Goal: Book appointment/travel/reservation

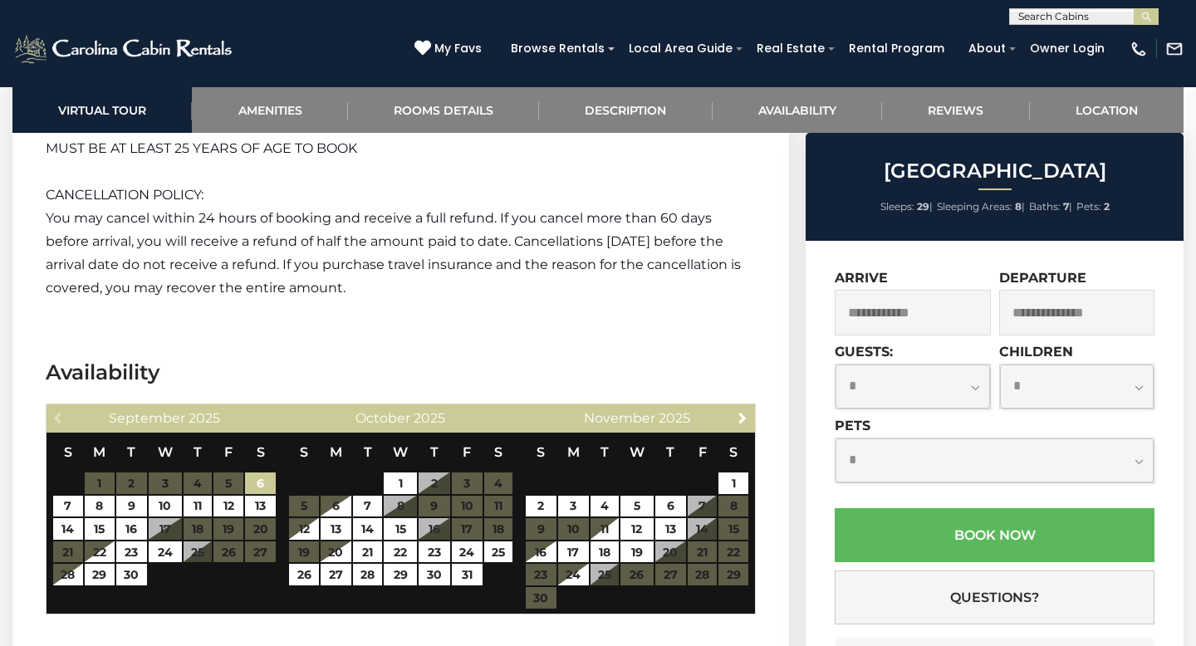
scroll to position [4662, 0]
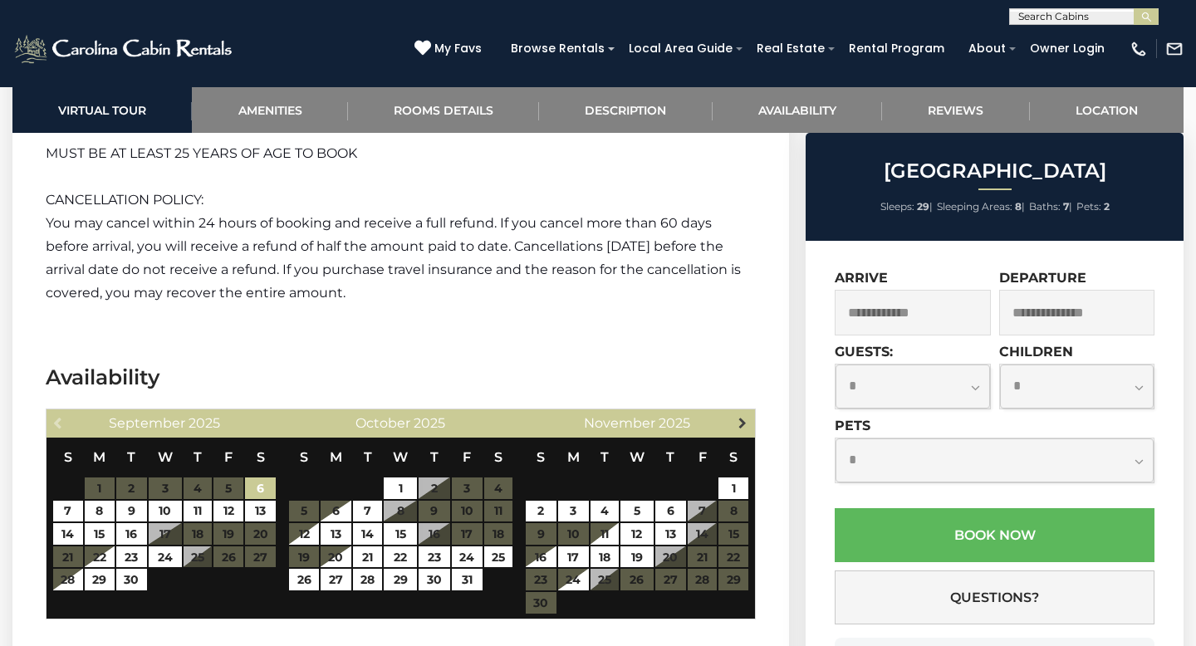
click at [743, 416] on span "Next" at bounding box center [742, 422] width 13 height 13
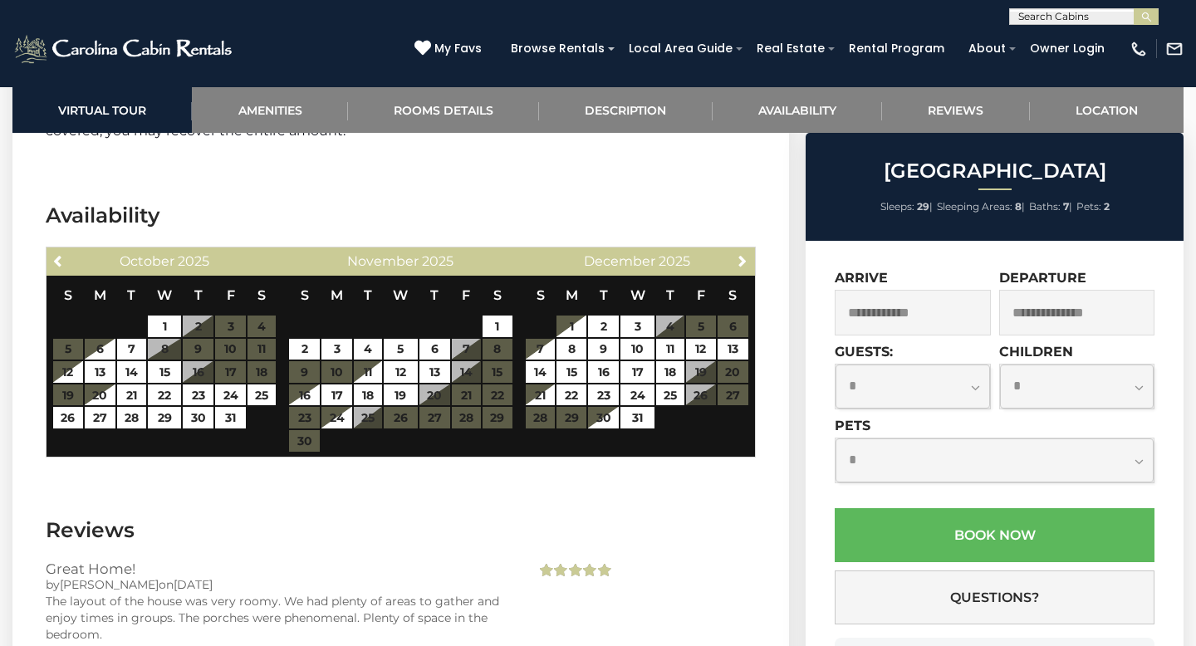
scroll to position [4817, 0]
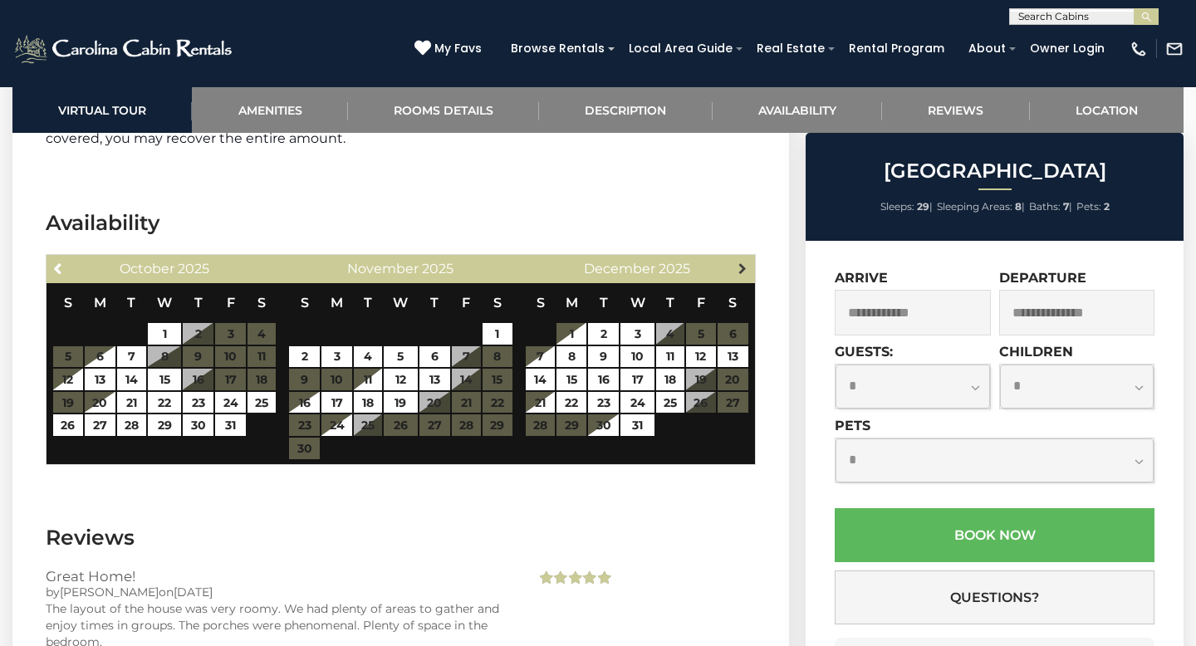
click at [741, 262] on span "Next" at bounding box center [742, 268] width 13 height 13
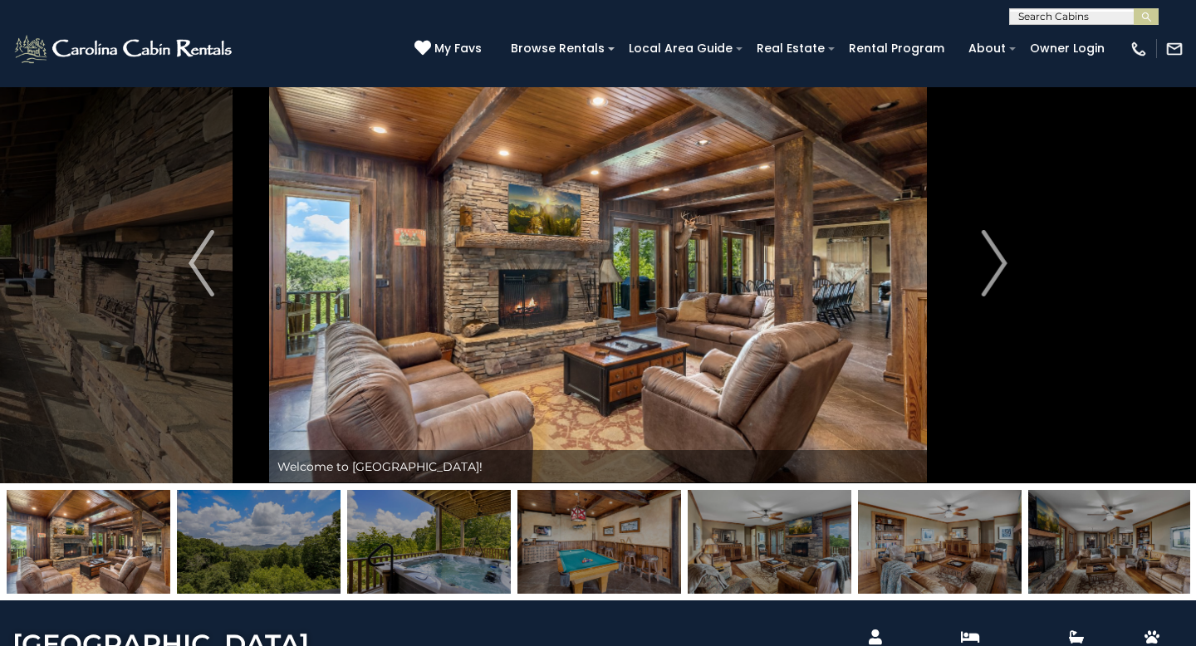
scroll to position [0, 0]
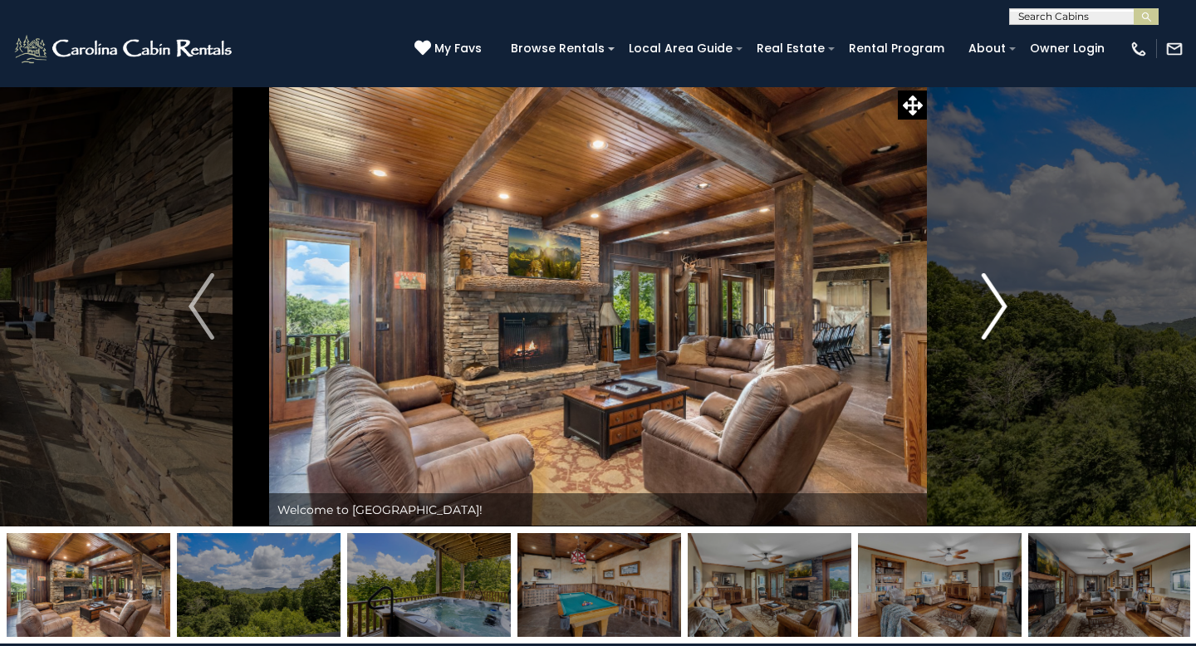
click at [992, 311] on img "Next" at bounding box center [993, 306] width 25 height 66
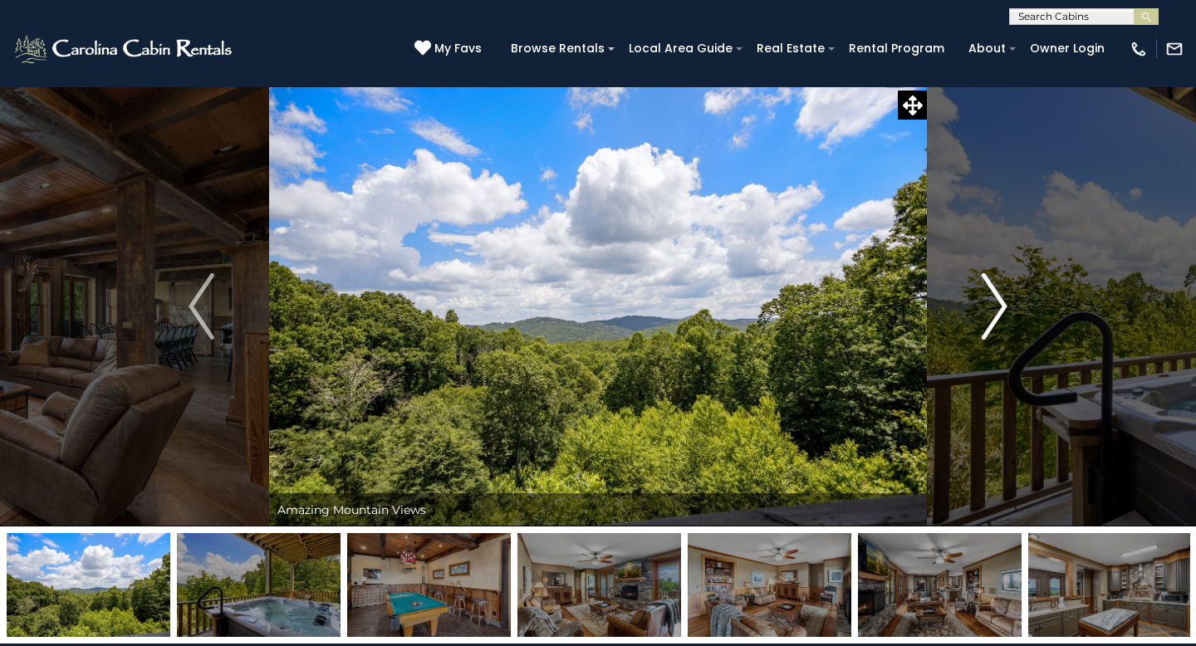
click at [992, 311] on img "Next" at bounding box center [993, 306] width 25 height 66
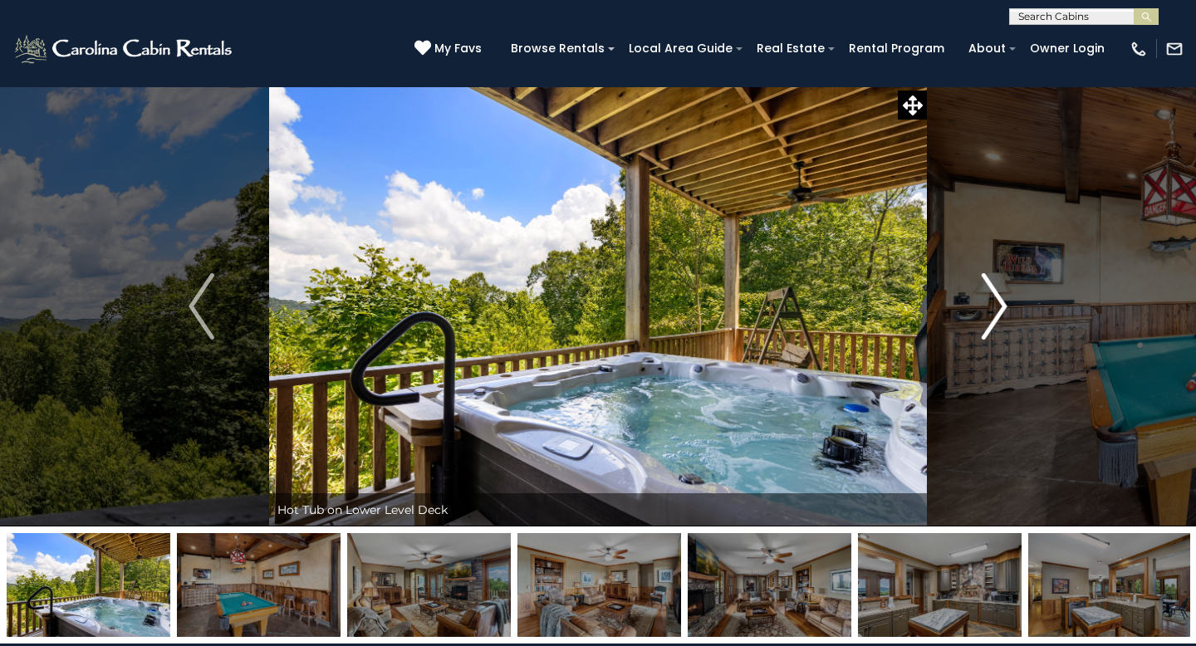
click at [992, 311] on img "Next" at bounding box center [993, 306] width 25 height 66
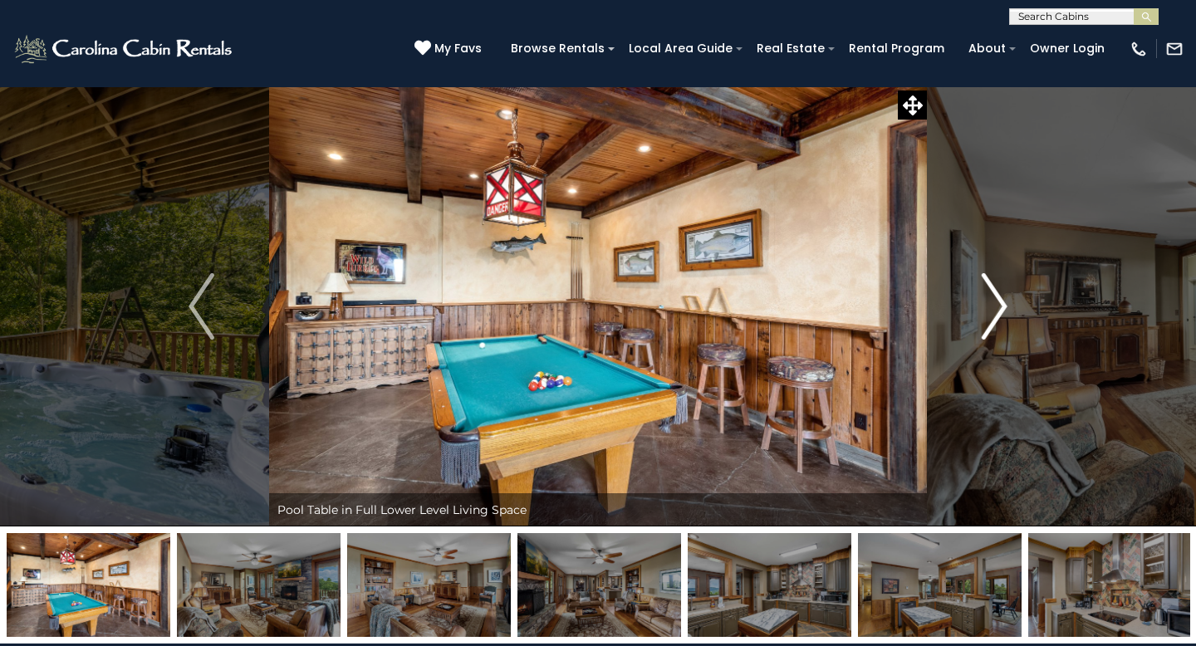
click at [992, 311] on img "Next" at bounding box center [993, 306] width 25 height 66
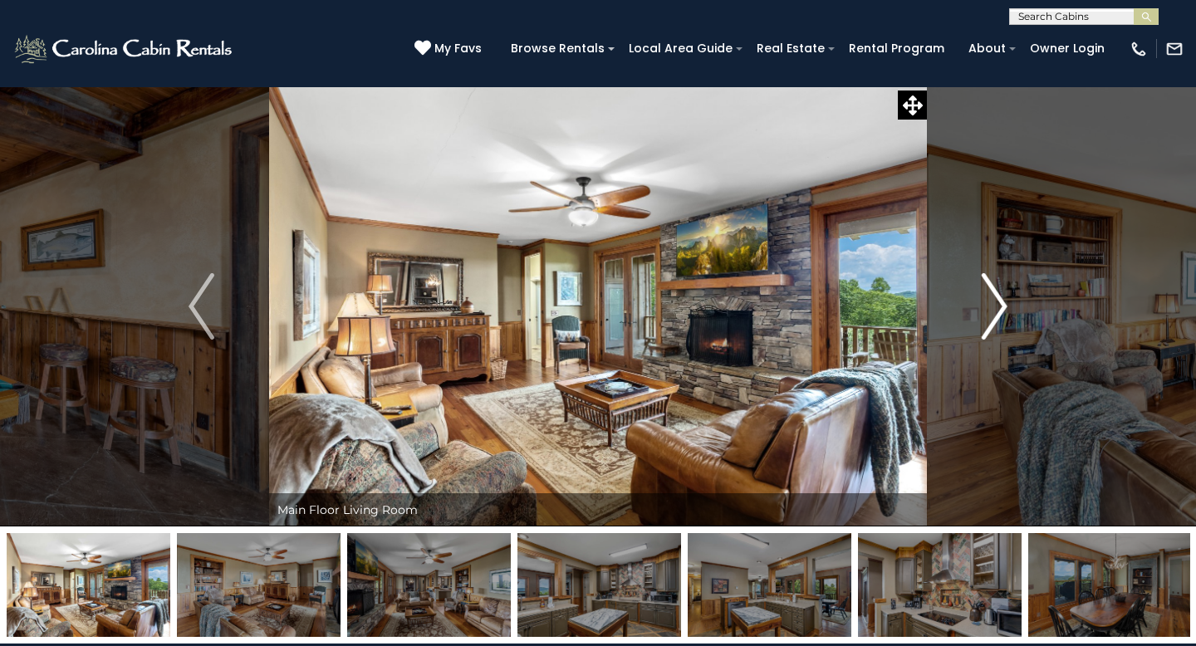
click at [992, 311] on img "Next" at bounding box center [993, 306] width 25 height 66
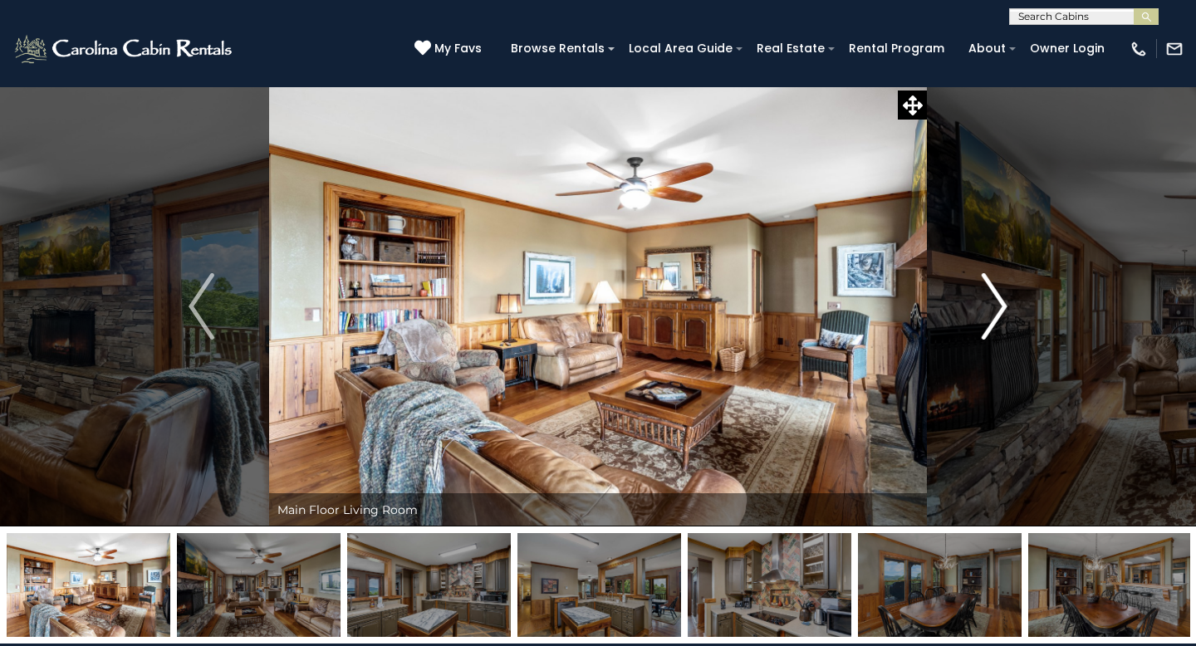
click at [992, 311] on img "Next" at bounding box center [993, 306] width 25 height 66
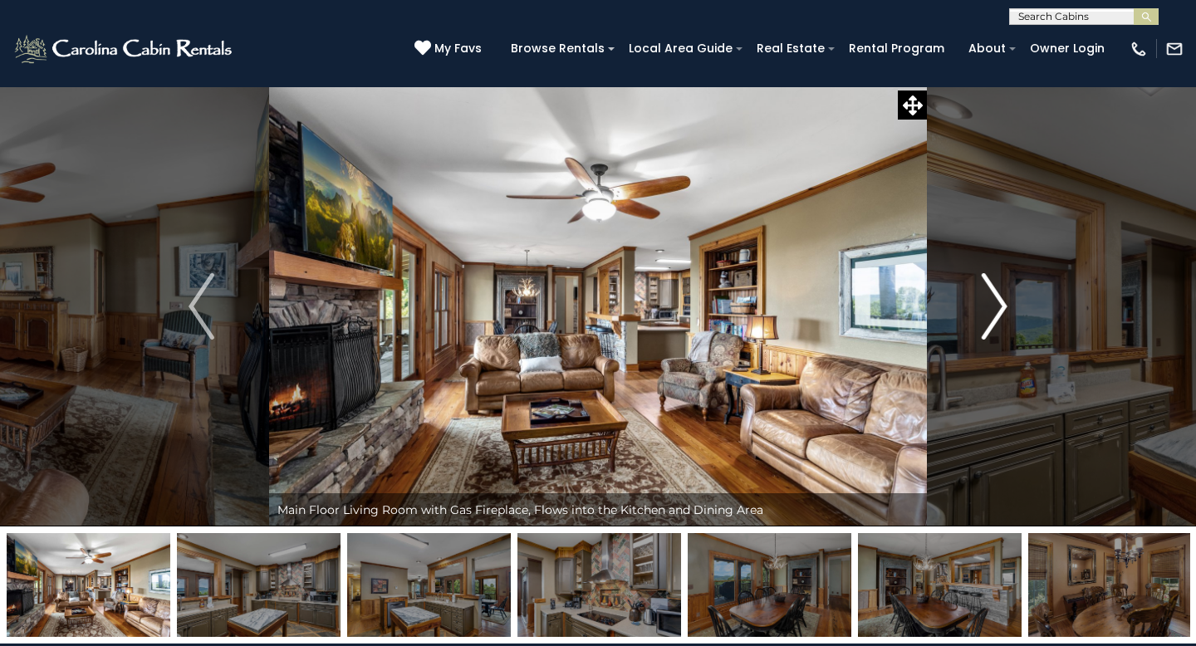
click at [992, 311] on img "Next" at bounding box center [993, 306] width 25 height 66
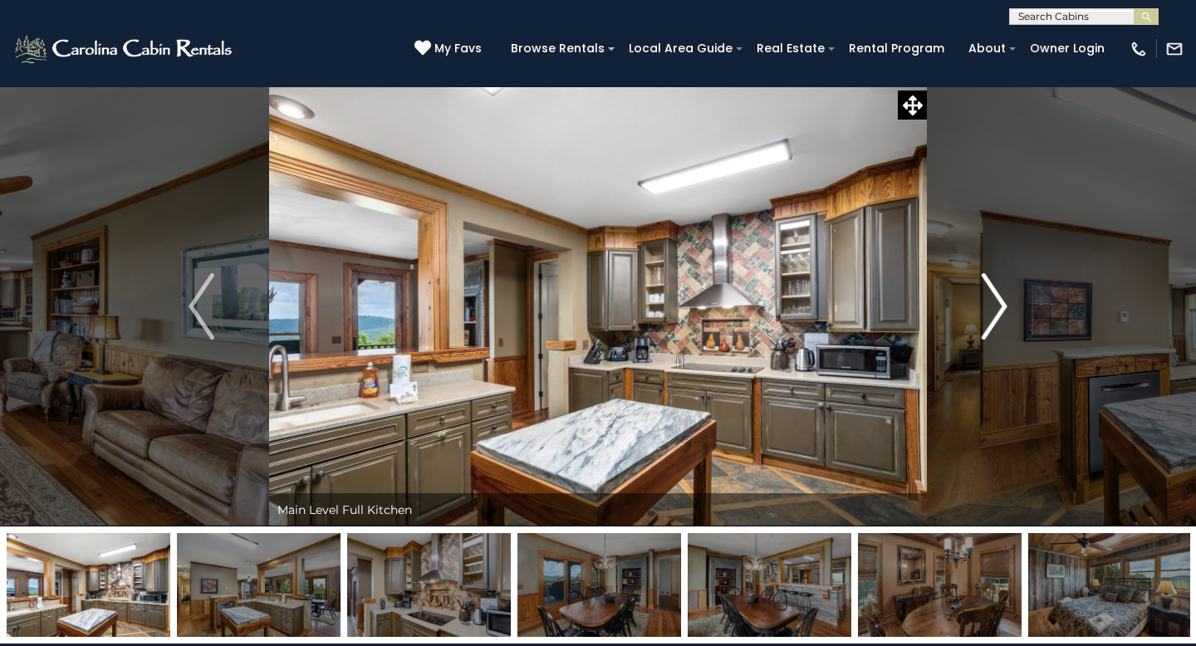
click at [992, 311] on img "Next" at bounding box center [993, 306] width 25 height 66
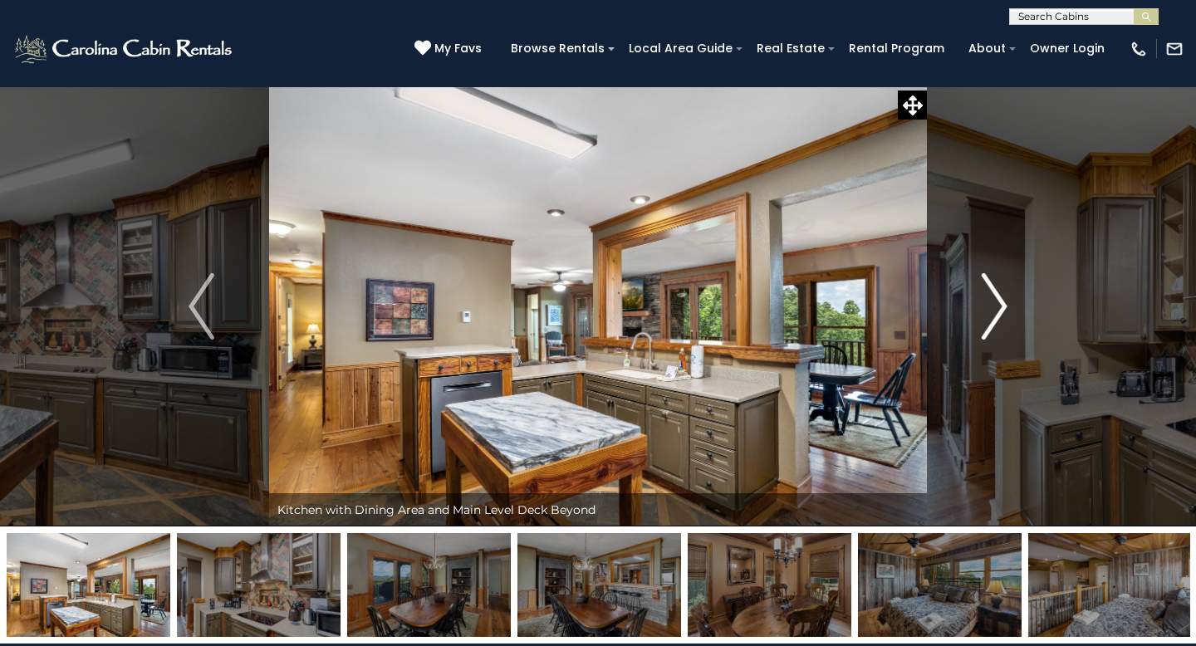
click at [992, 311] on img "Next" at bounding box center [993, 306] width 25 height 66
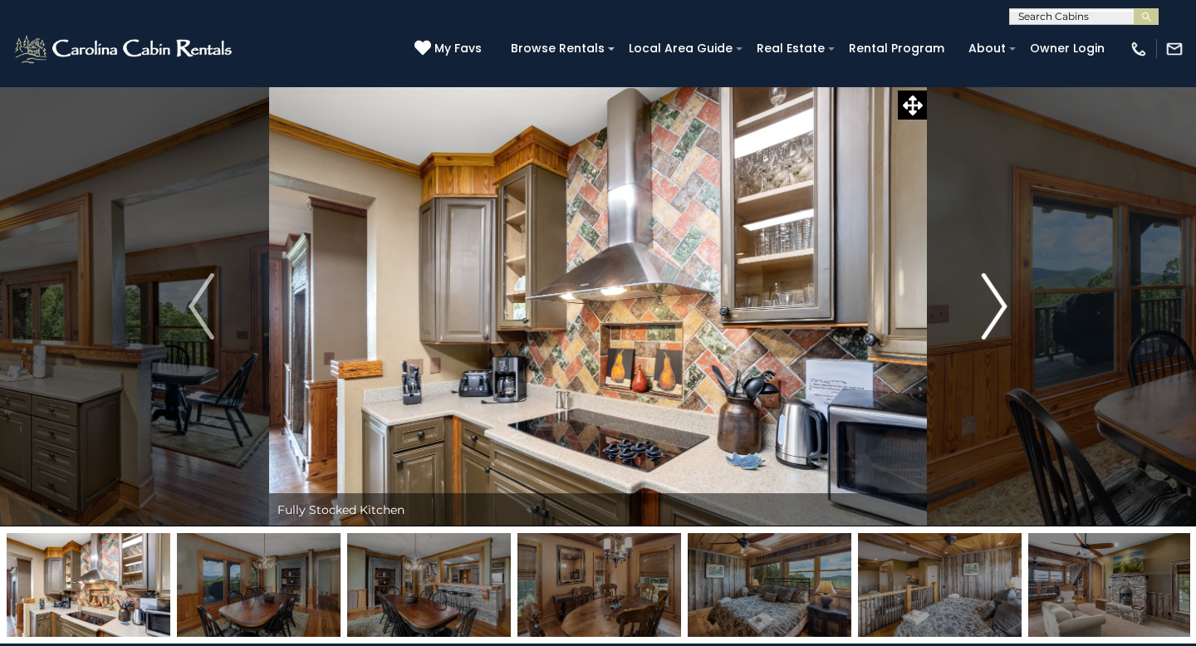
click at [992, 311] on img "Next" at bounding box center [993, 306] width 25 height 66
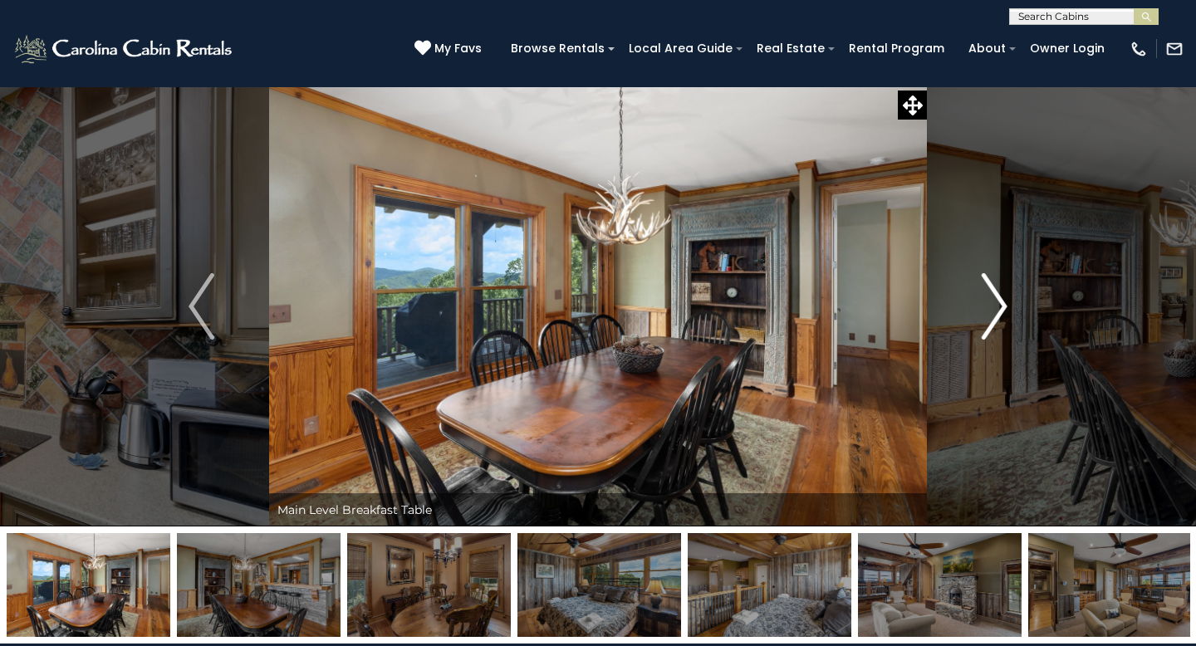
click at [992, 311] on img "Next" at bounding box center [993, 306] width 25 height 66
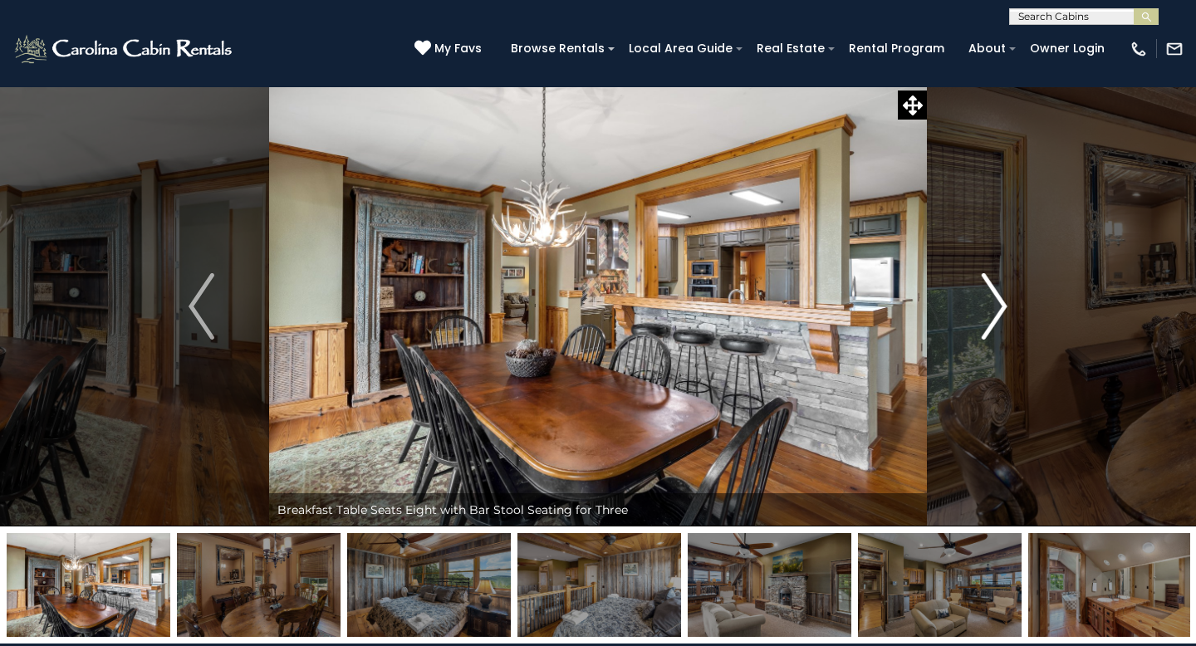
click at [992, 311] on img "Next" at bounding box center [993, 306] width 25 height 66
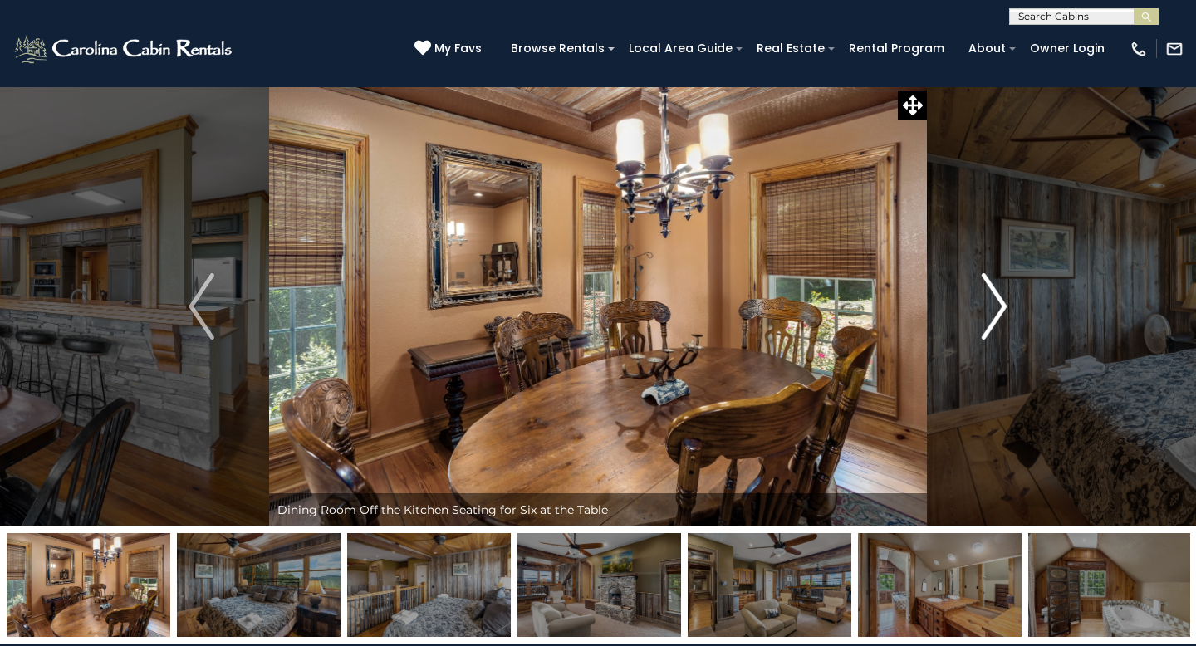
click at [992, 311] on img "Next" at bounding box center [993, 306] width 25 height 66
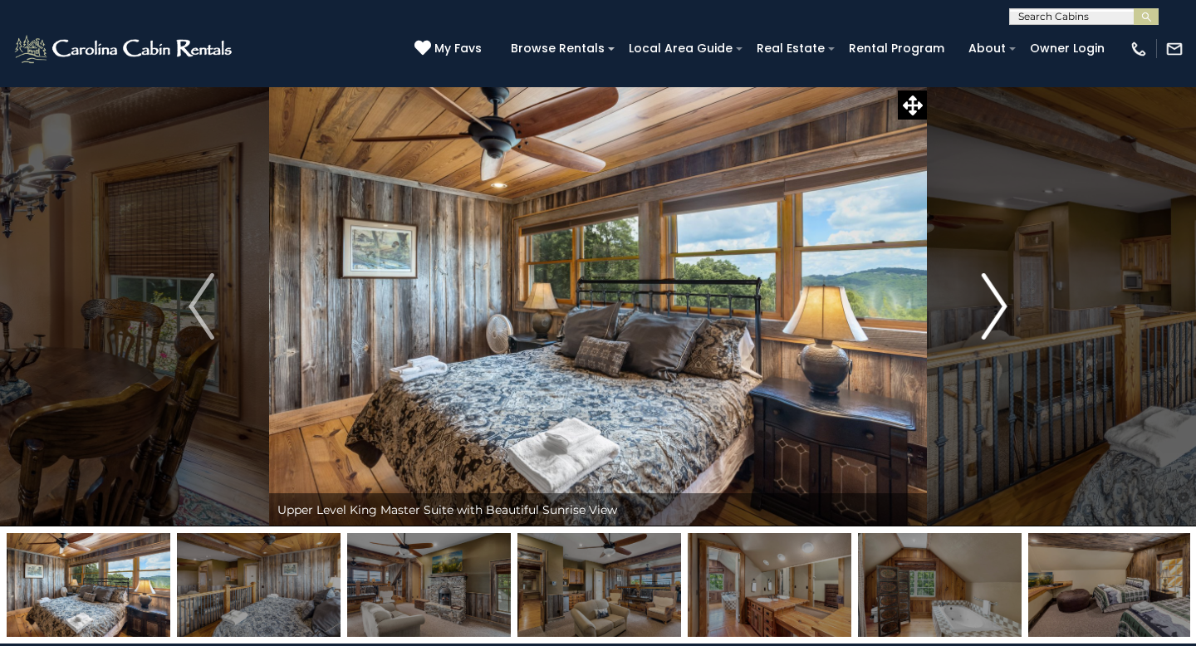
click at [992, 311] on img "Next" at bounding box center [993, 306] width 25 height 66
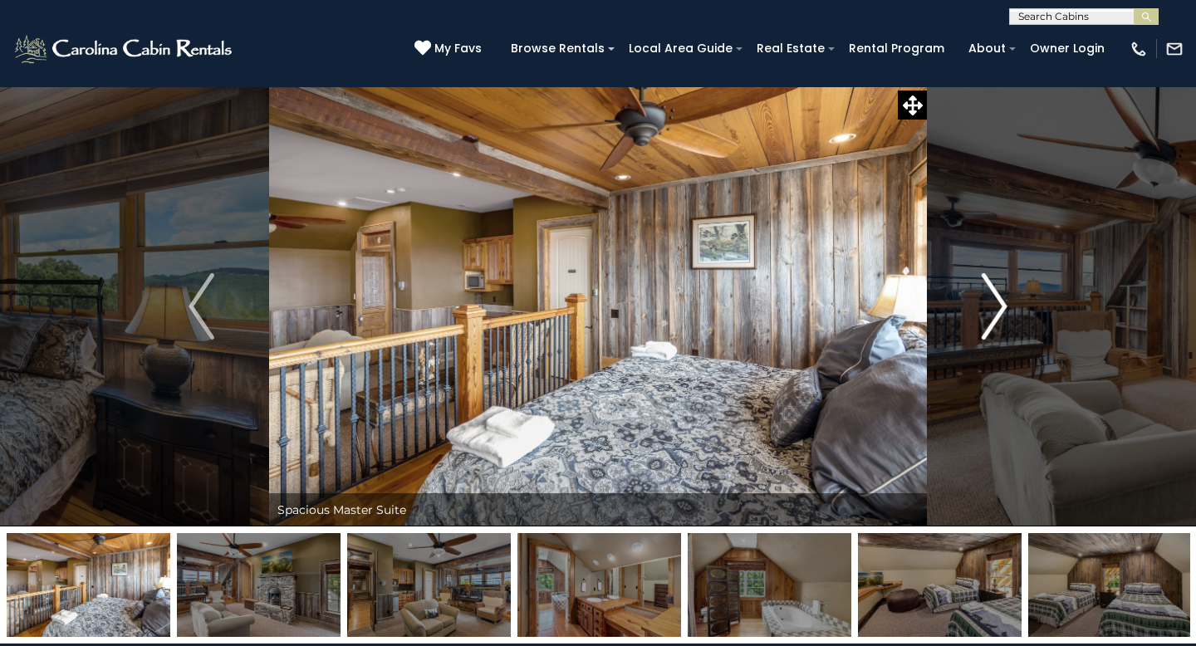
click at [992, 311] on img "Next" at bounding box center [993, 306] width 25 height 66
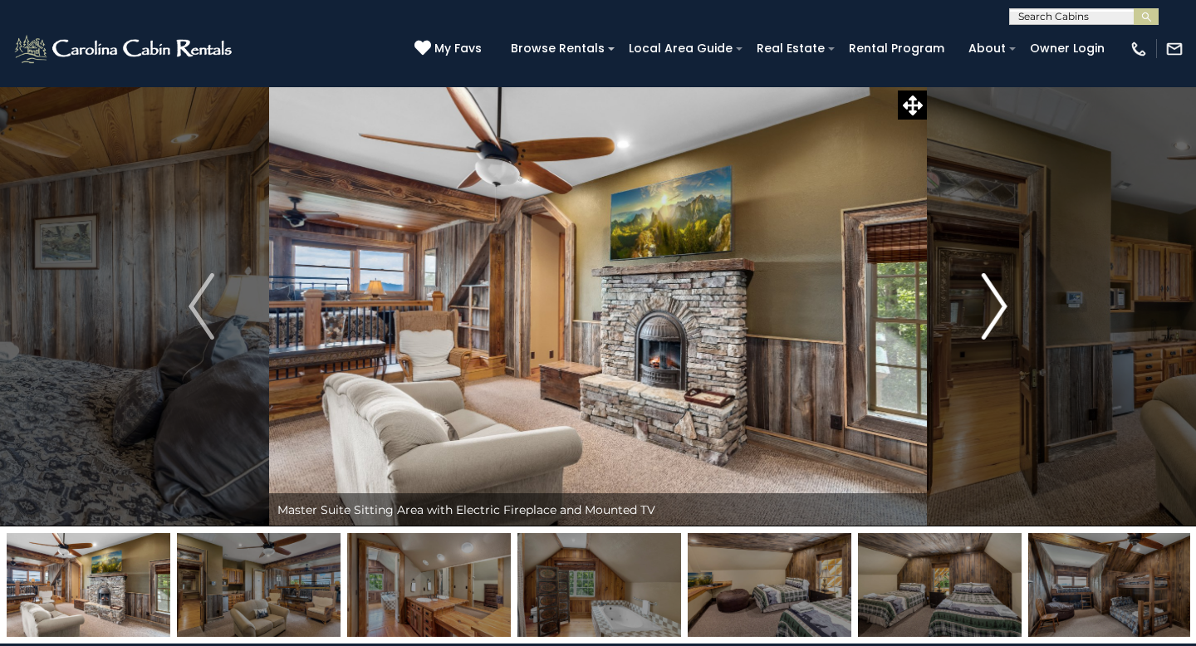
click at [992, 311] on img "Next" at bounding box center [993, 306] width 25 height 66
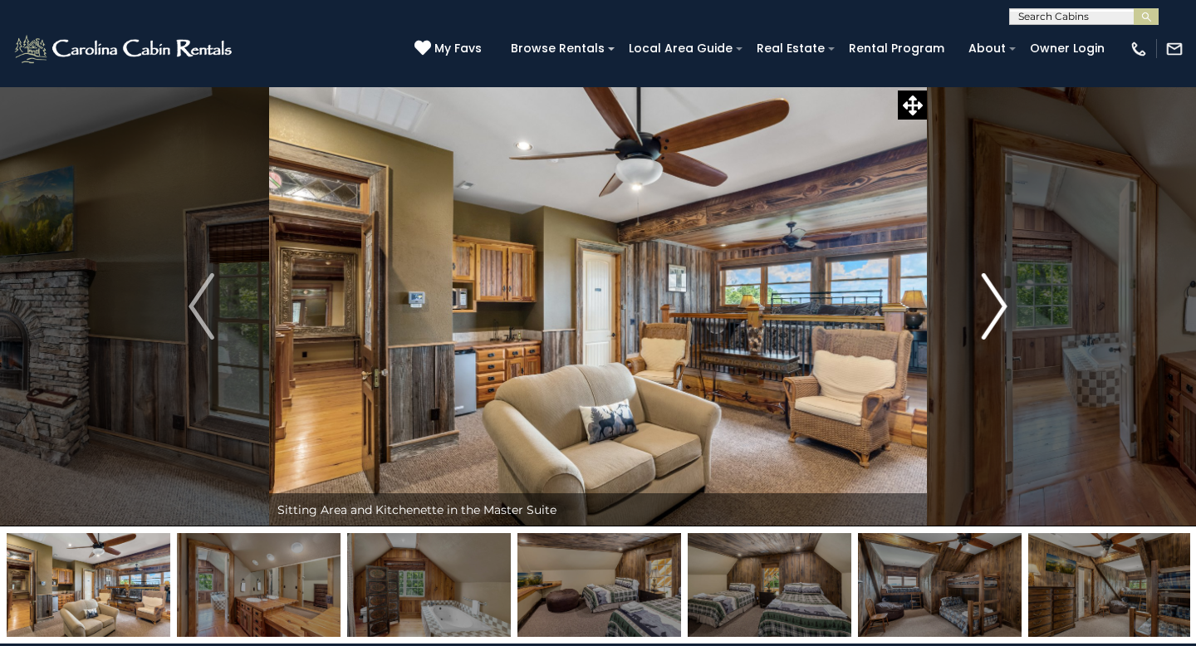
click at [992, 311] on img "Next" at bounding box center [993, 306] width 25 height 66
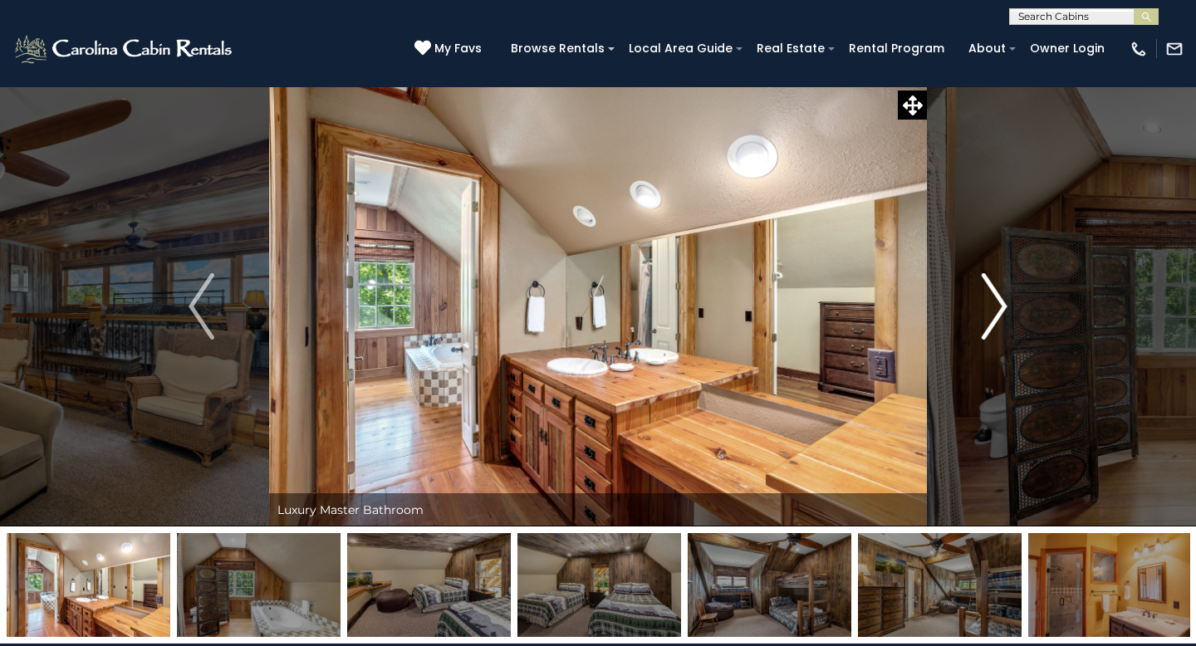
click at [992, 311] on img "Next" at bounding box center [993, 306] width 25 height 66
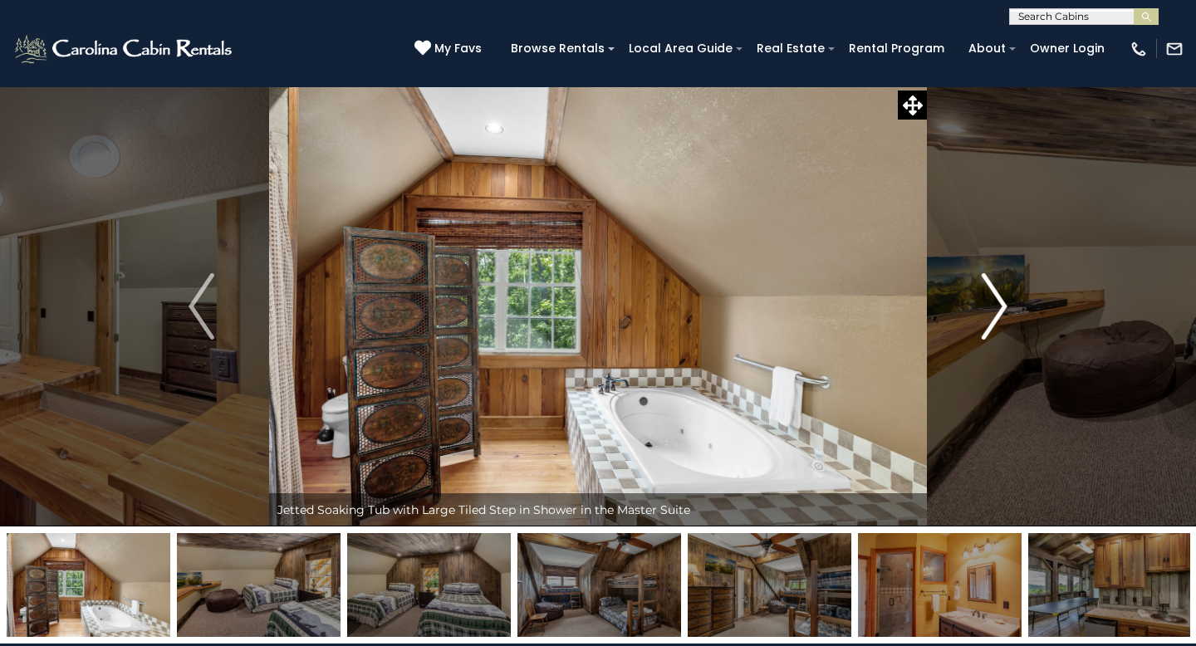
click at [992, 311] on img "Next" at bounding box center [993, 306] width 25 height 66
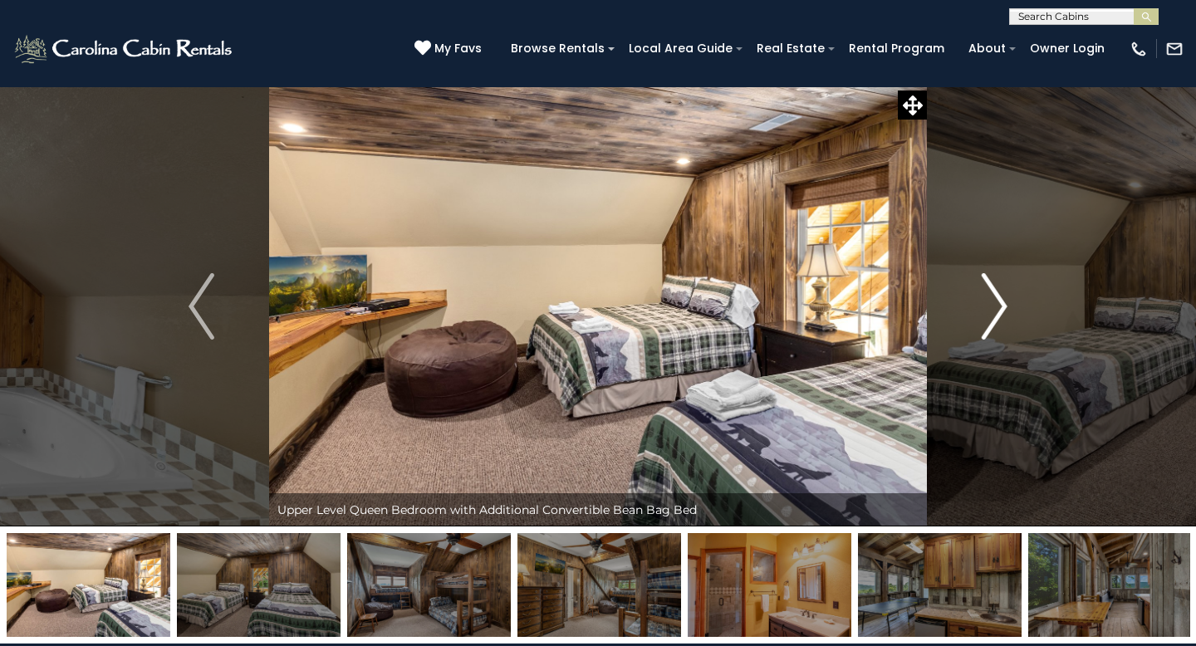
click at [992, 311] on img "Next" at bounding box center [993, 306] width 25 height 66
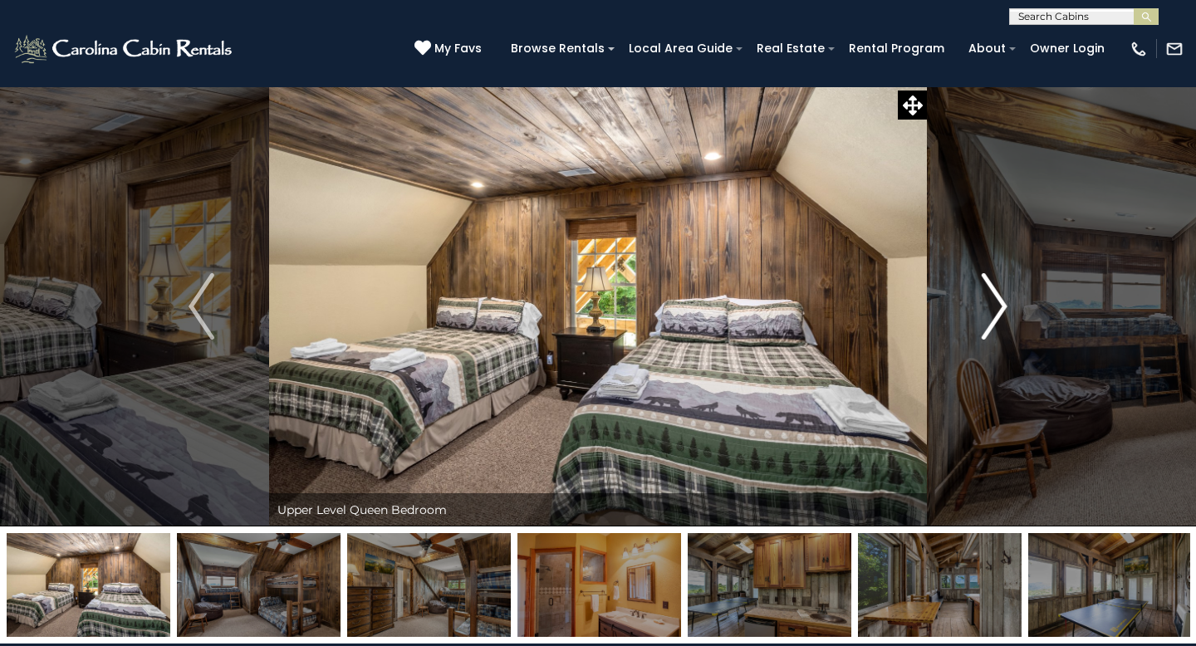
click at [992, 311] on img "Next" at bounding box center [993, 306] width 25 height 66
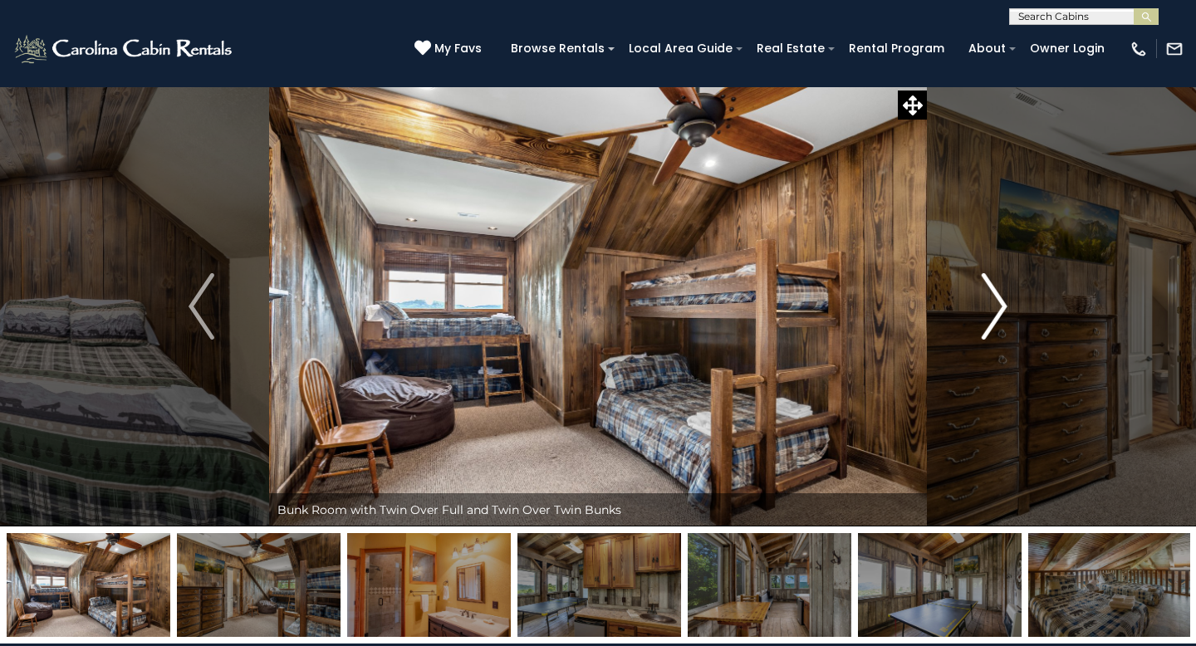
click at [992, 311] on img "Next" at bounding box center [993, 306] width 25 height 66
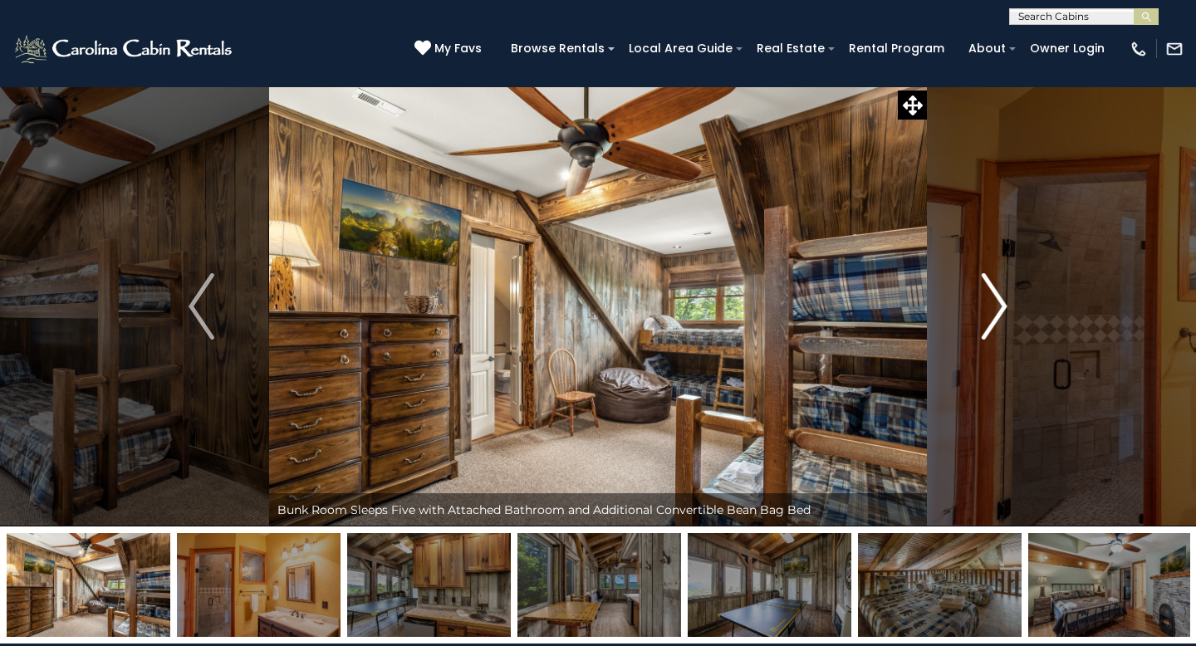
click at [992, 311] on img "Next" at bounding box center [993, 306] width 25 height 66
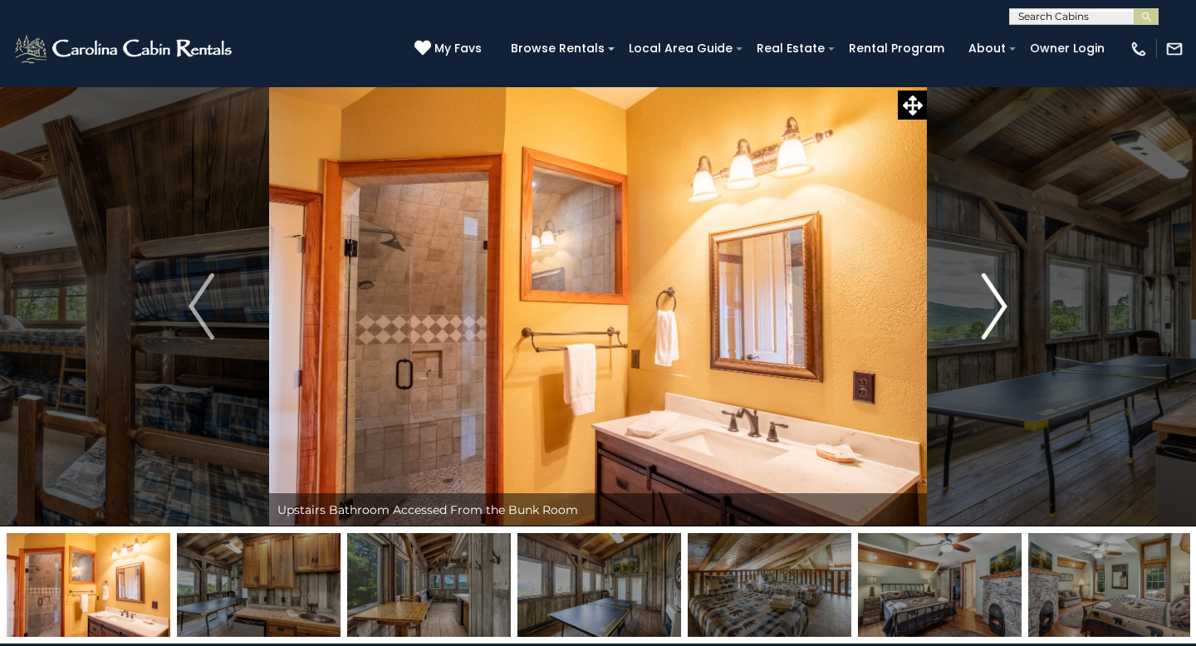
click at [992, 311] on img "Next" at bounding box center [993, 306] width 25 height 66
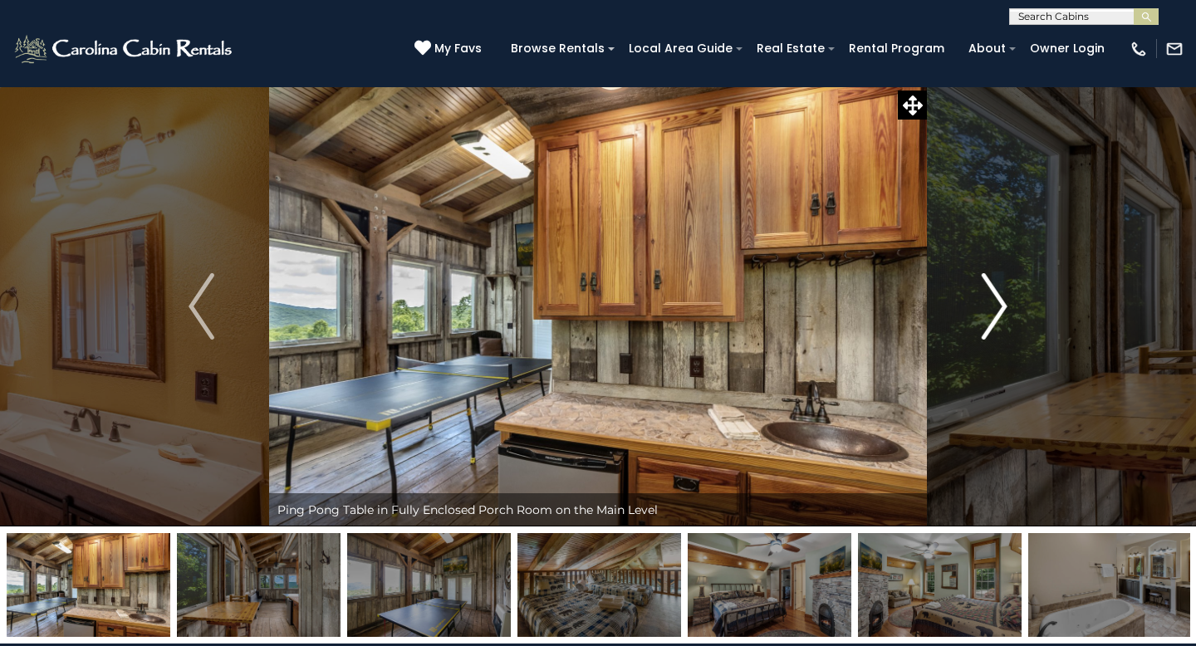
click at [992, 311] on img "Next" at bounding box center [993, 306] width 25 height 66
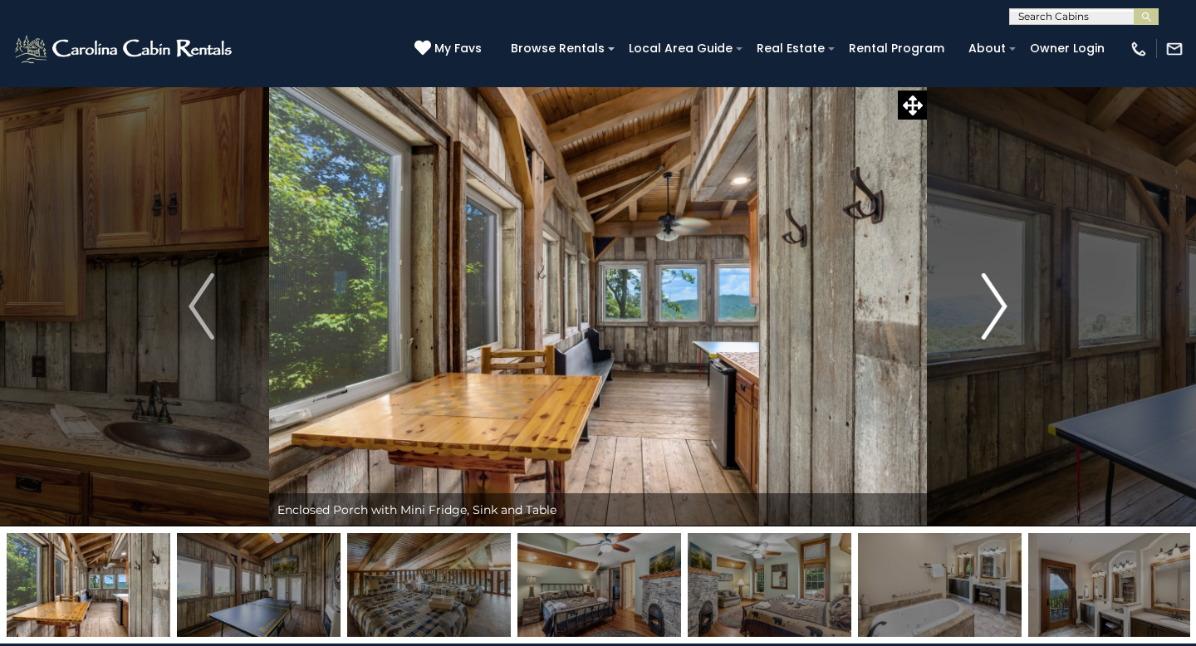
click at [992, 311] on img "Next" at bounding box center [993, 306] width 25 height 66
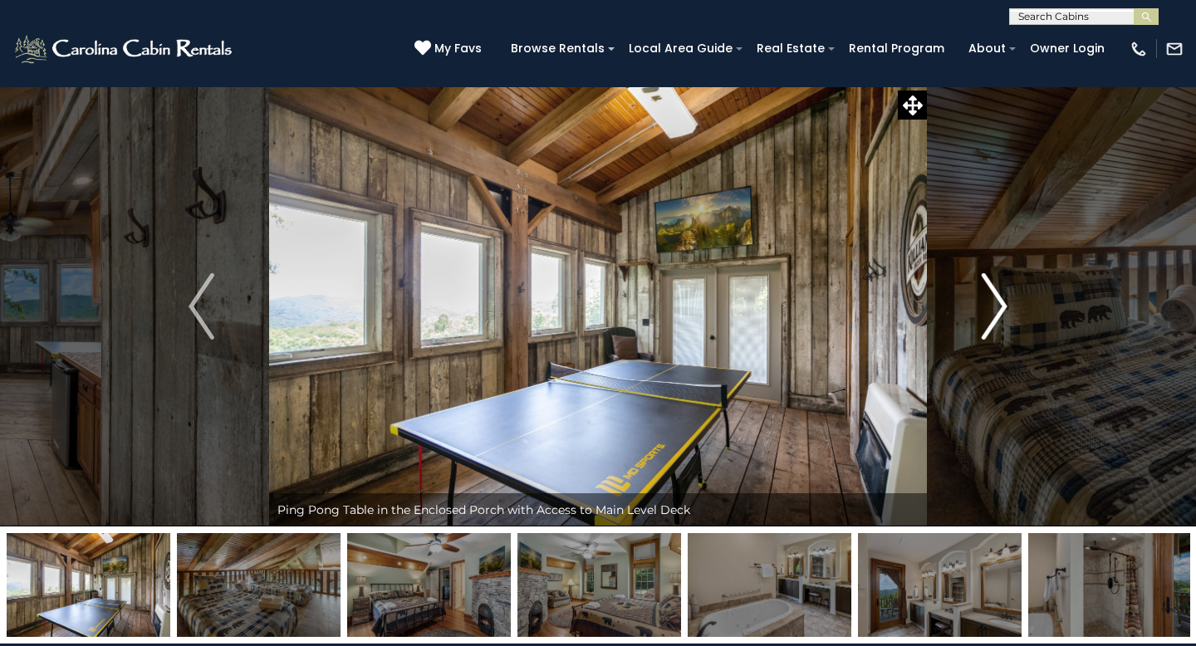
click at [992, 311] on img "Next" at bounding box center [993, 306] width 25 height 66
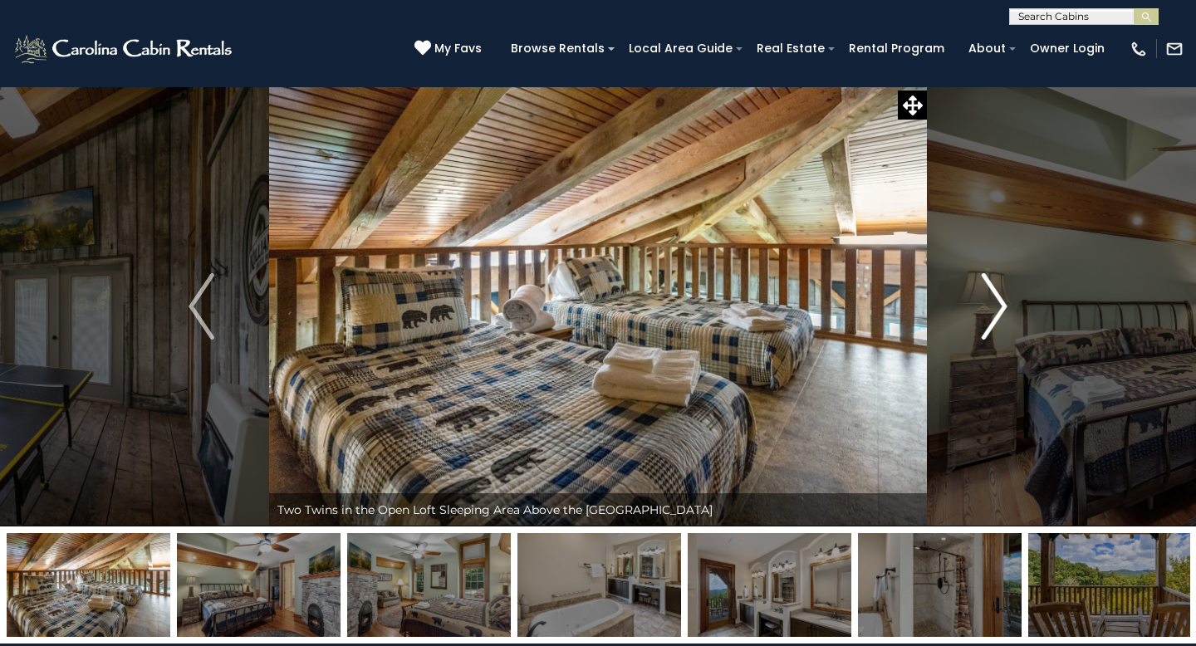
click at [992, 311] on img "Next" at bounding box center [993, 306] width 25 height 66
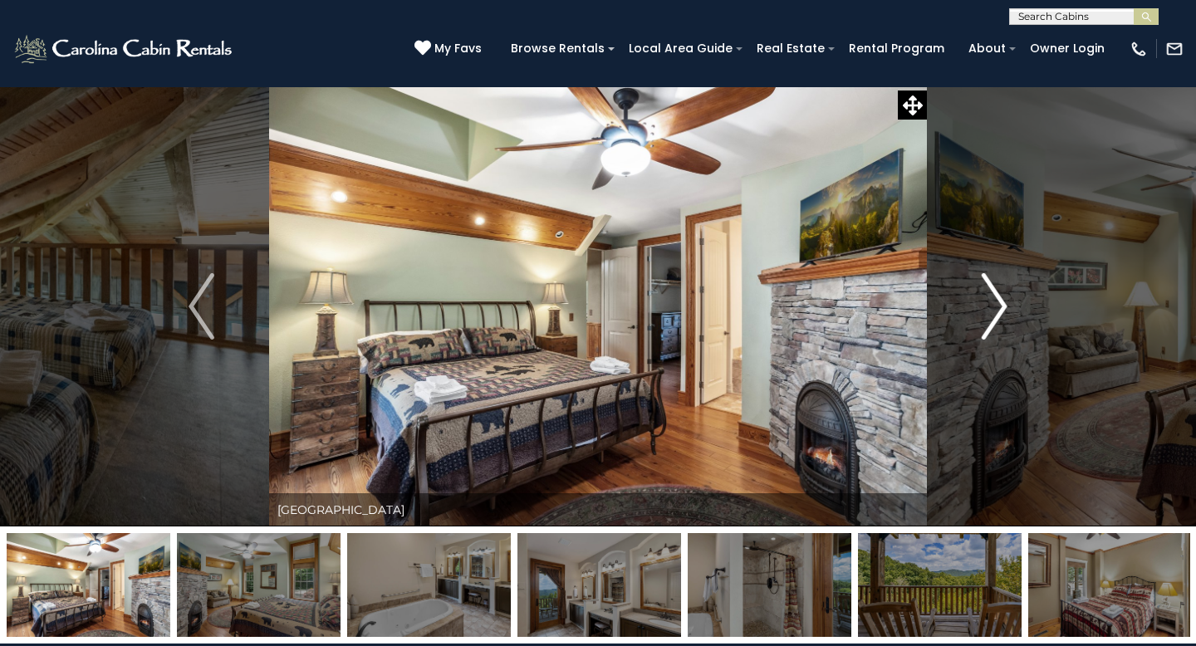
click at [992, 311] on img "Next" at bounding box center [993, 306] width 25 height 66
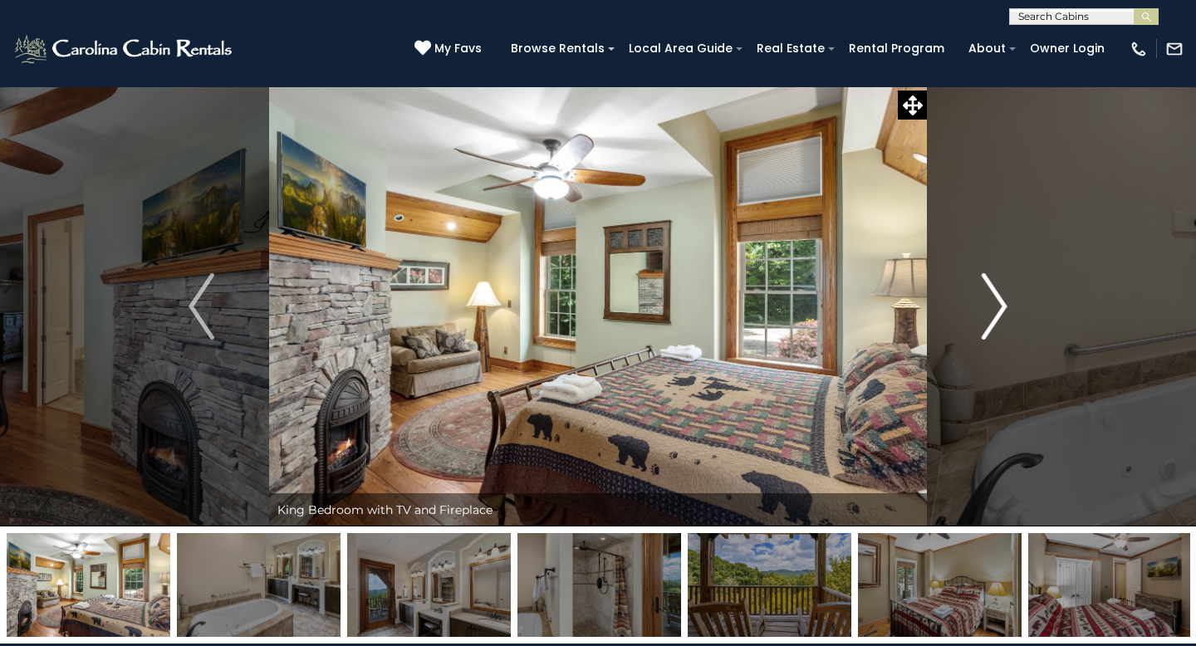
click at [992, 311] on img "Next" at bounding box center [993, 306] width 25 height 66
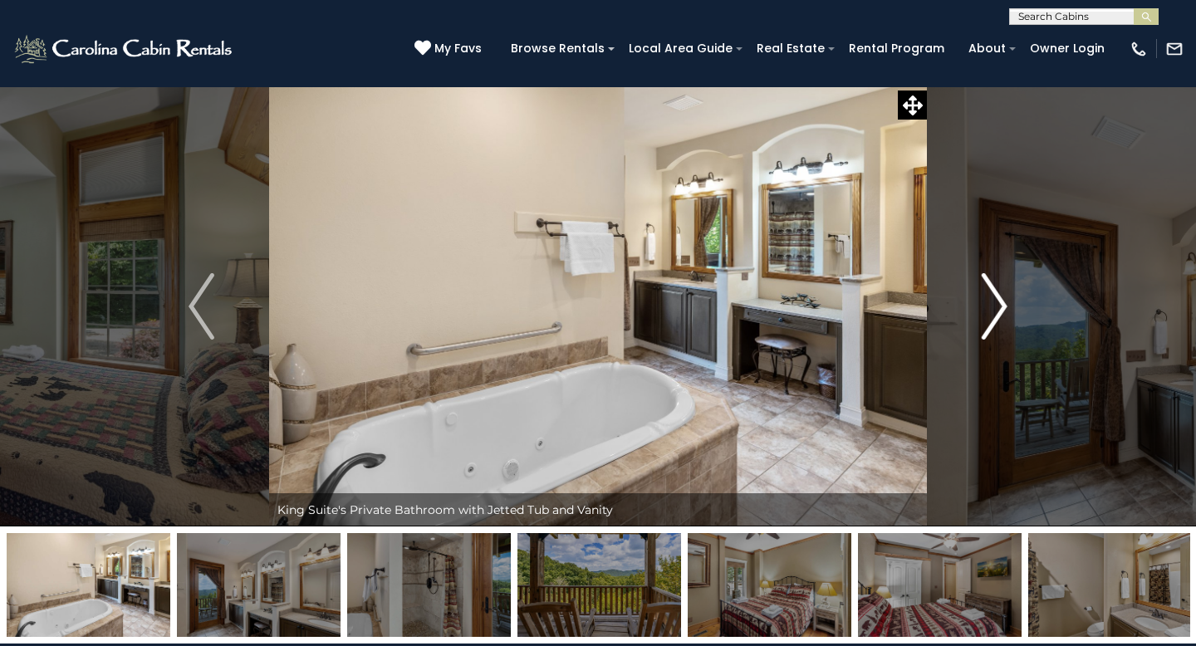
click at [992, 311] on img "Next" at bounding box center [993, 306] width 25 height 66
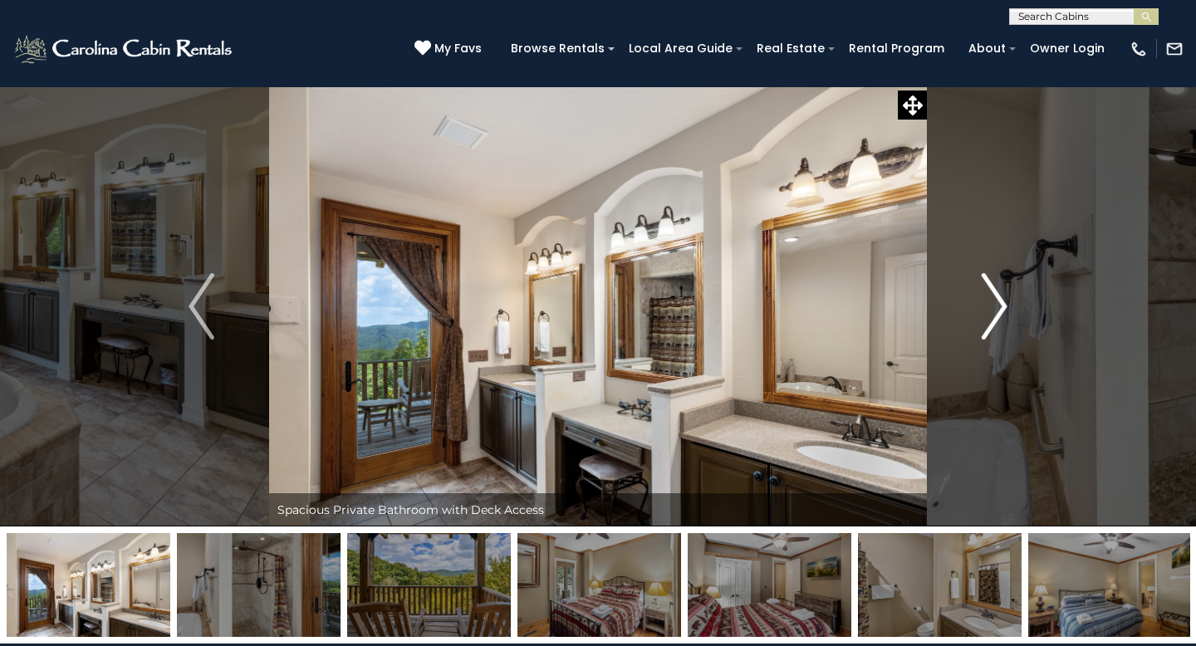
click at [992, 311] on img "Next" at bounding box center [993, 306] width 25 height 66
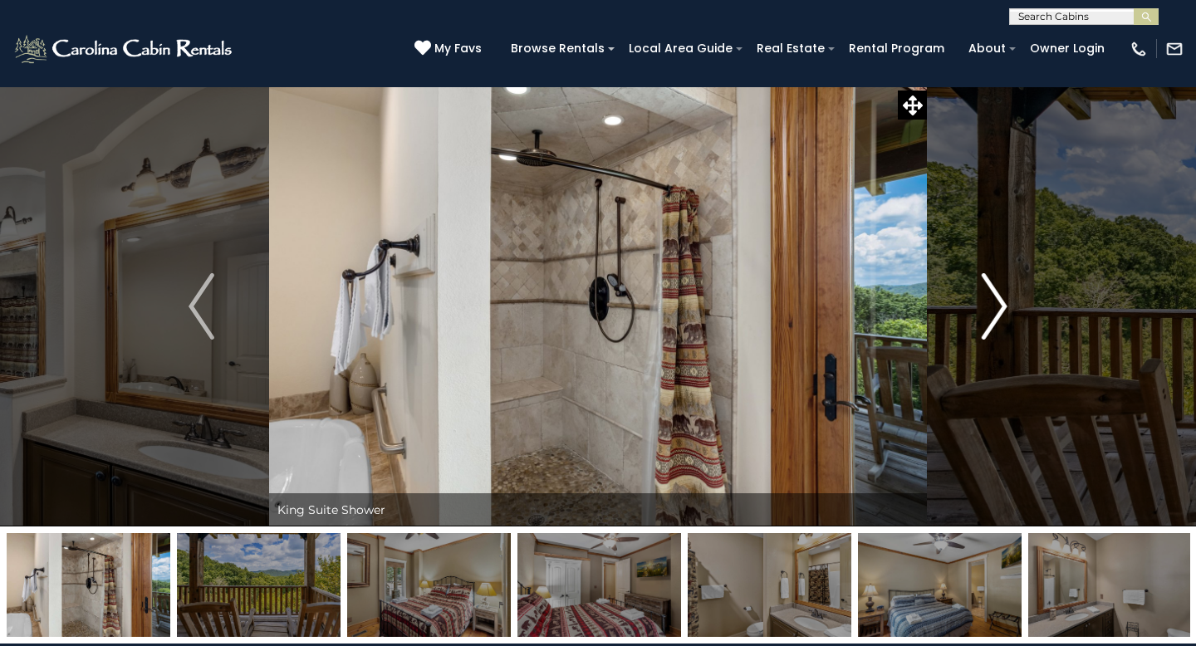
click at [992, 311] on img "Next" at bounding box center [993, 306] width 25 height 66
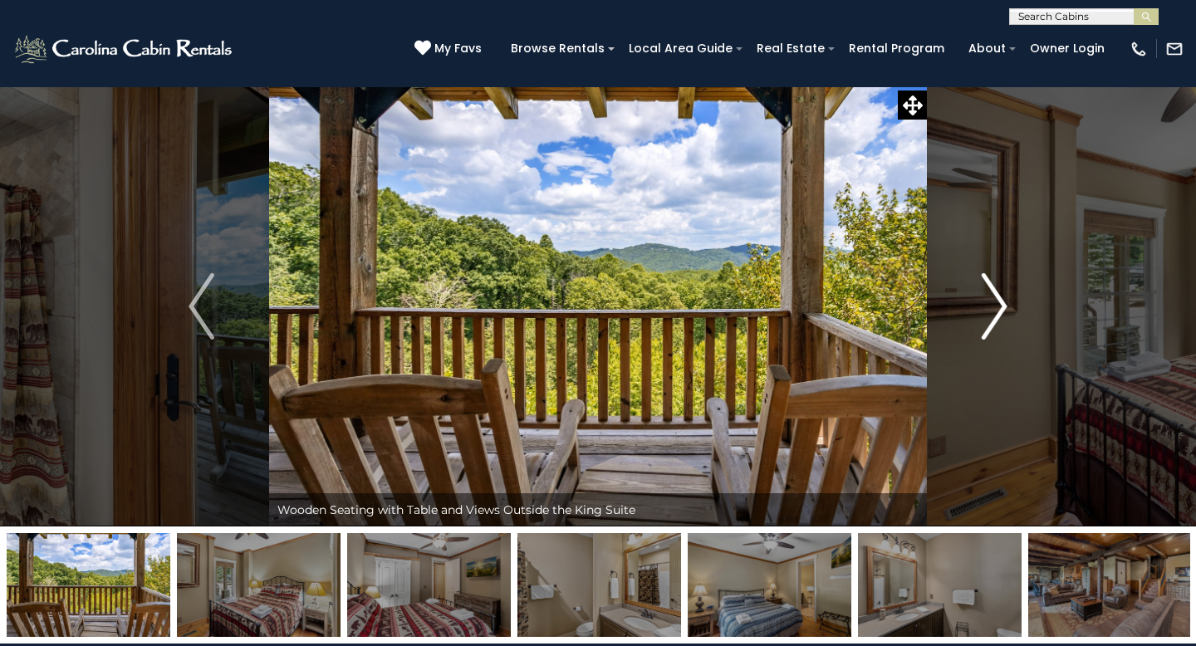
click at [992, 311] on img "Next" at bounding box center [993, 306] width 25 height 66
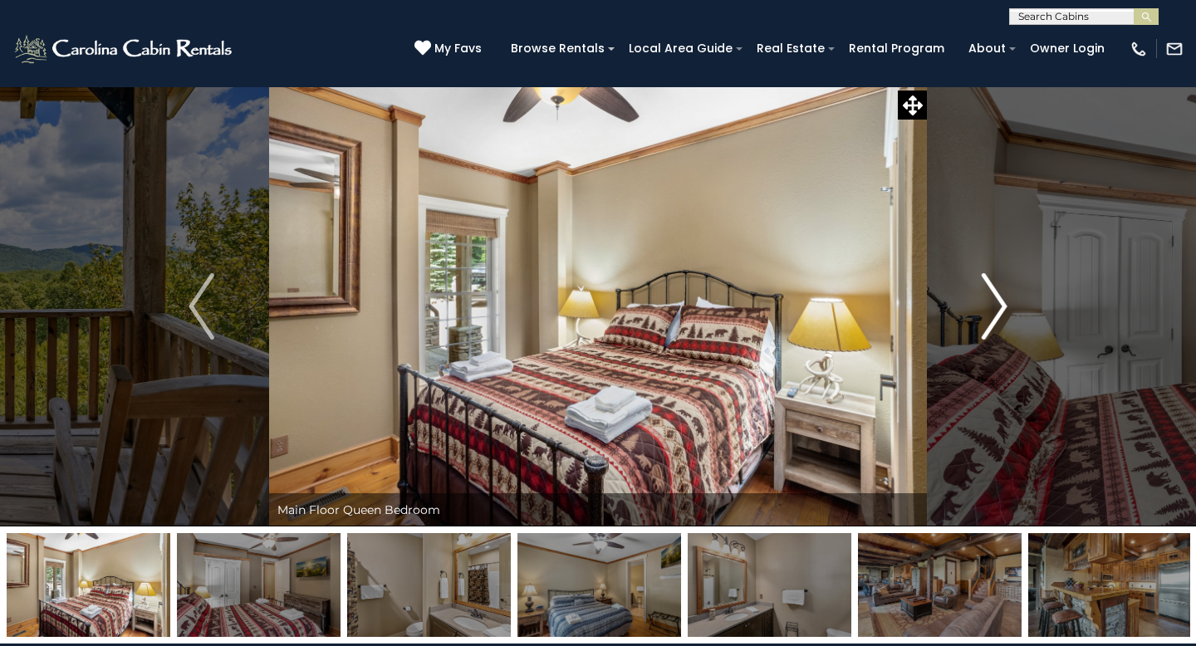
click at [992, 311] on img "Next" at bounding box center [993, 306] width 25 height 66
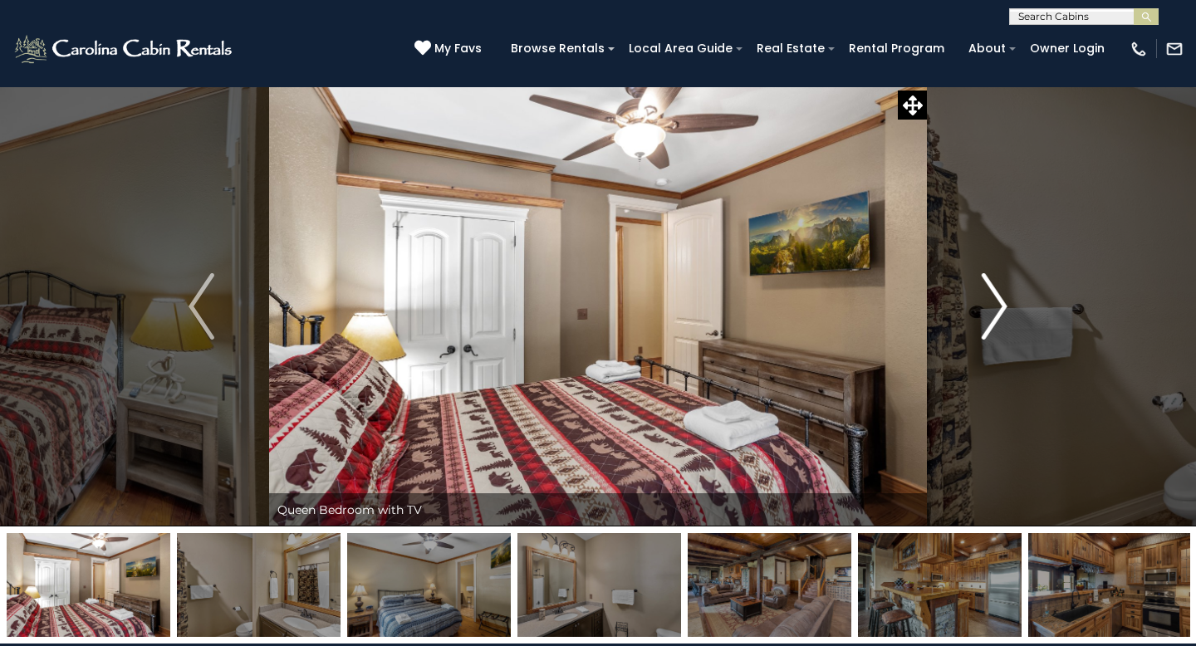
click at [992, 311] on img "Next" at bounding box center [993, 306] width 25 height 66
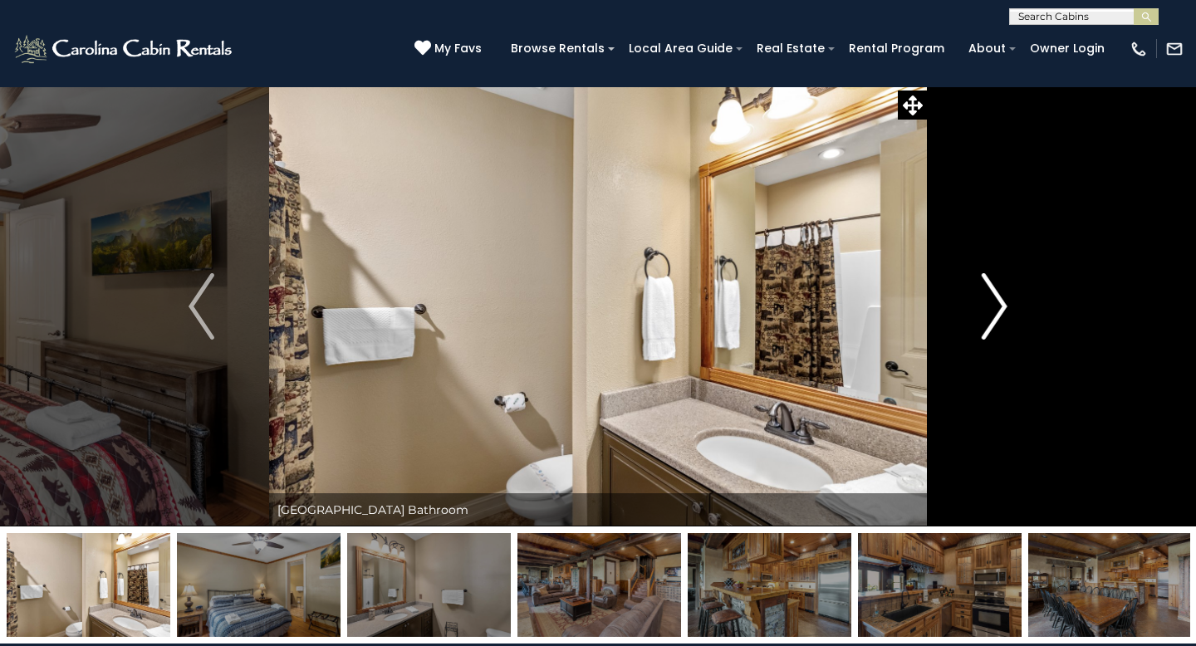
click at [992, 311] on img "Next" at bounding box center [993, 306] width 25 height 66
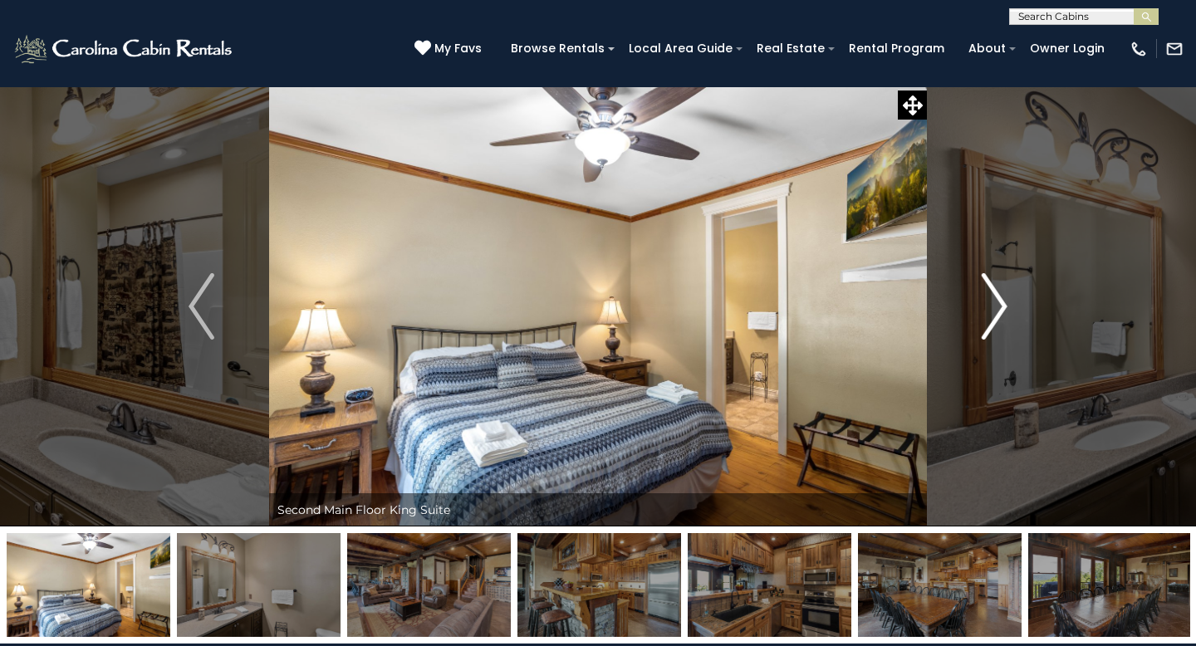
click at [992, 311] on img "Next" at bounding box center [993, 306] width 25 height 66
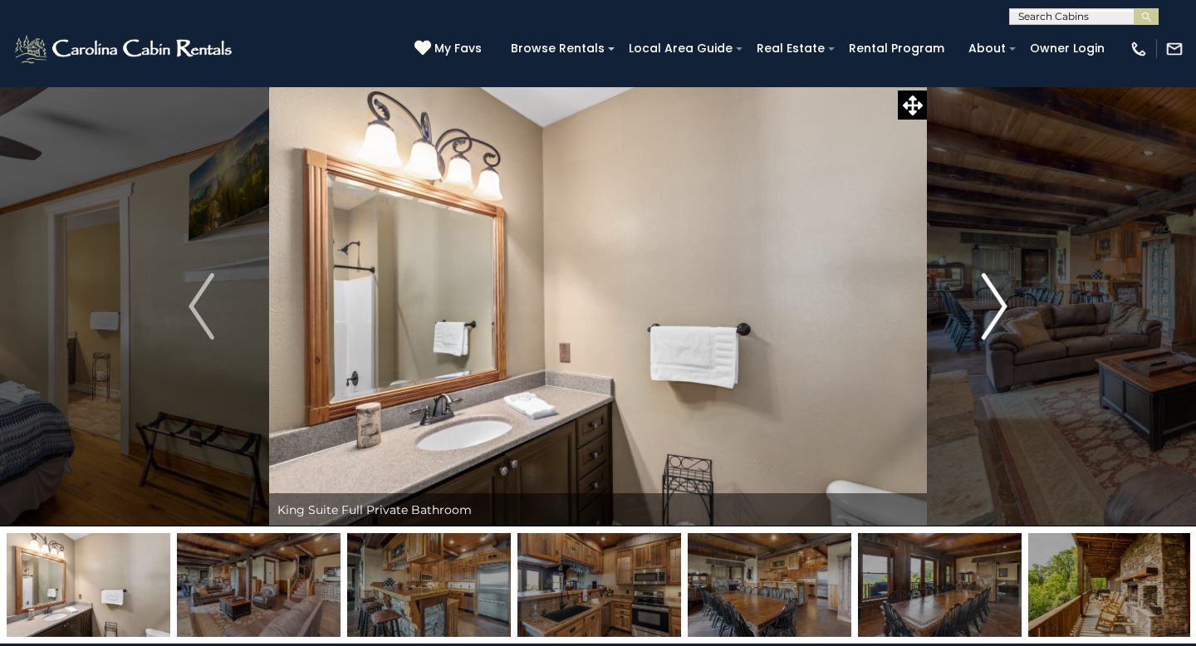
click at [992, 311] on img "Next" at bounding box center [993, 306] width 25 height 66
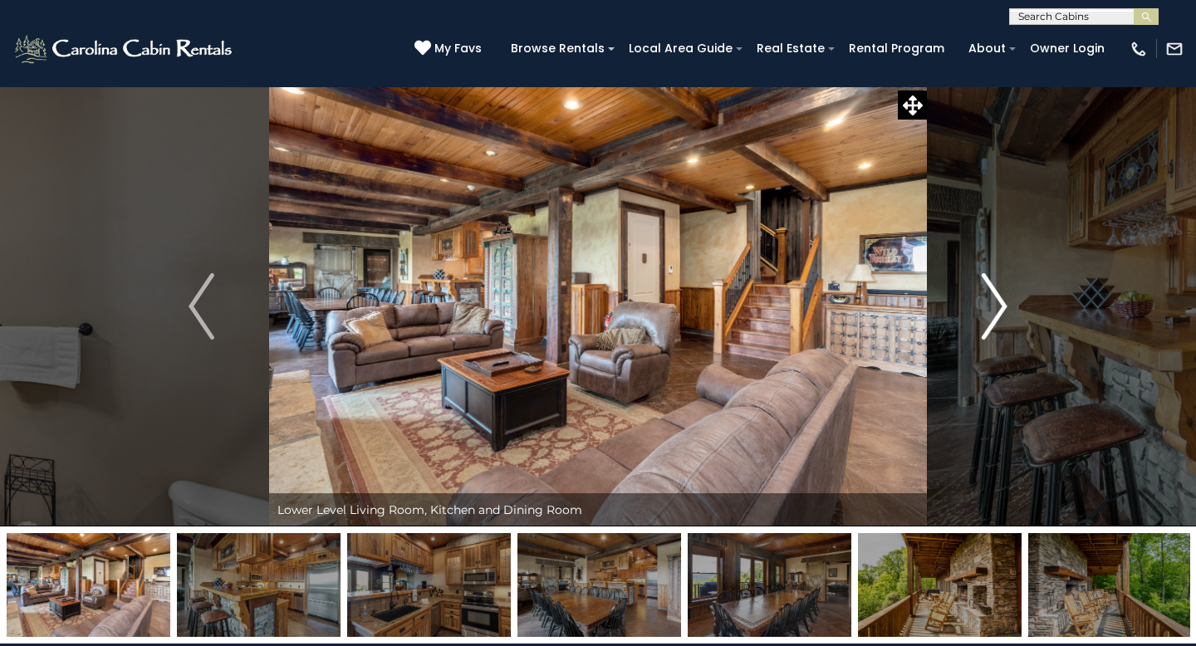
click at [992, 311] on img "Next" at bounding box center [993, 306] width 25 height 66
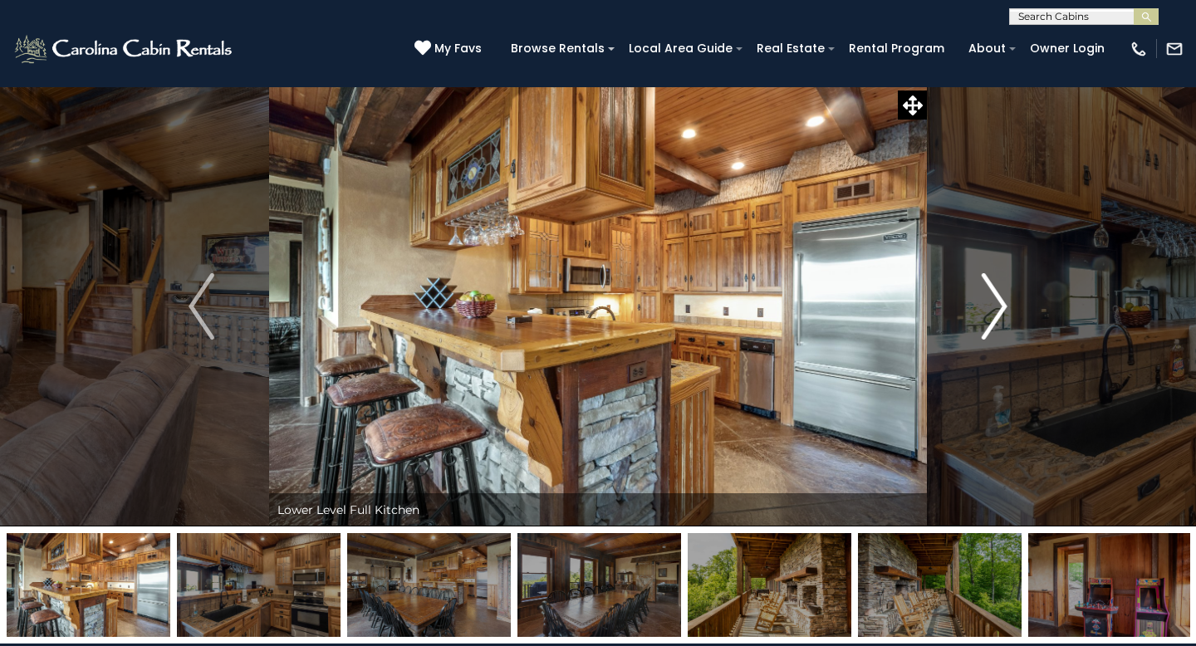
click at [992, 311] on img "Next" at bounding box center [993, 306] width 25 height 66
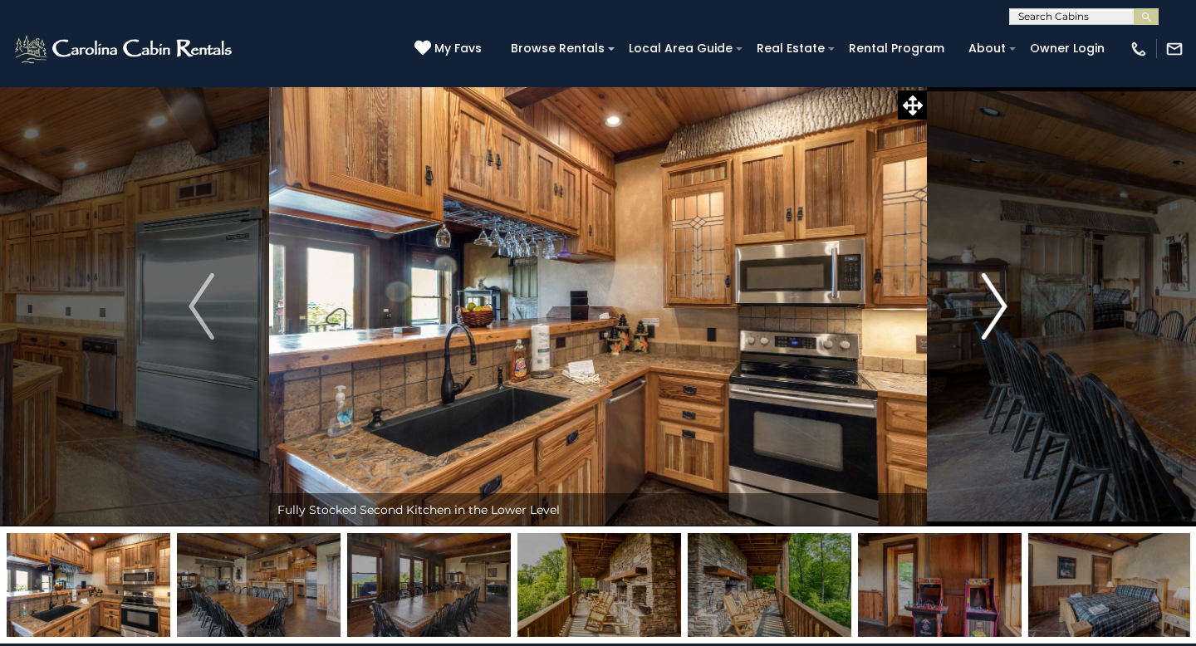
click at [992, 311] on img "Next" at bounding box center [993, 306] width 25 height 66
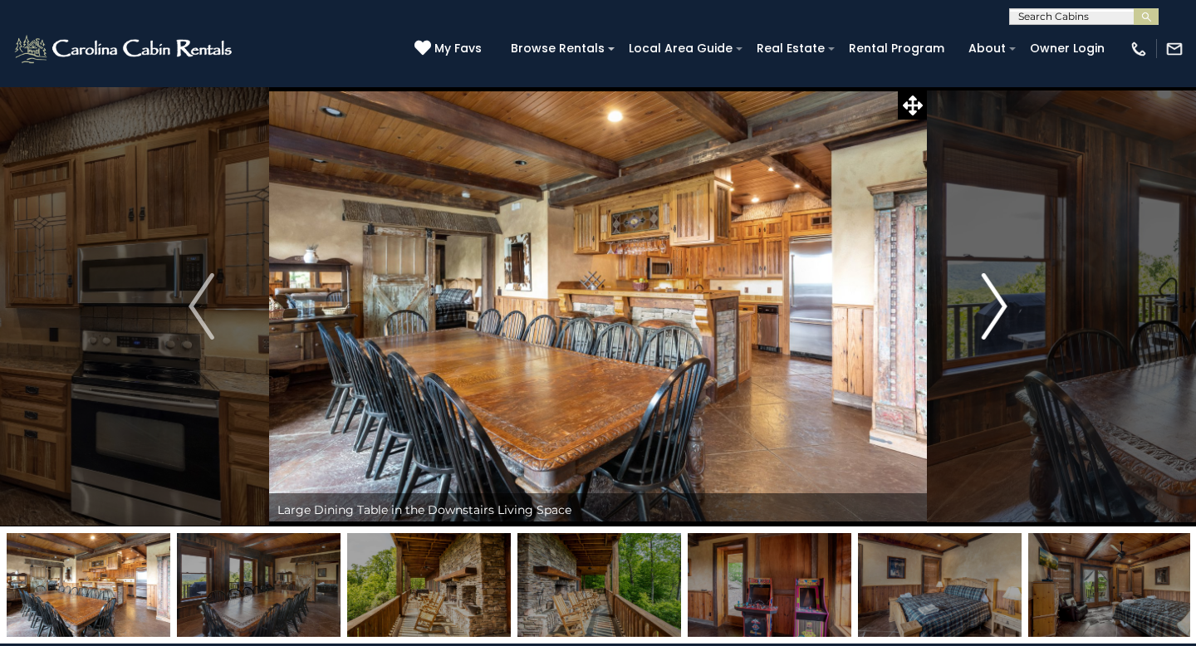
click at [992, 311] on img "Next" at bounding box center [993, 306] width 25 height 66
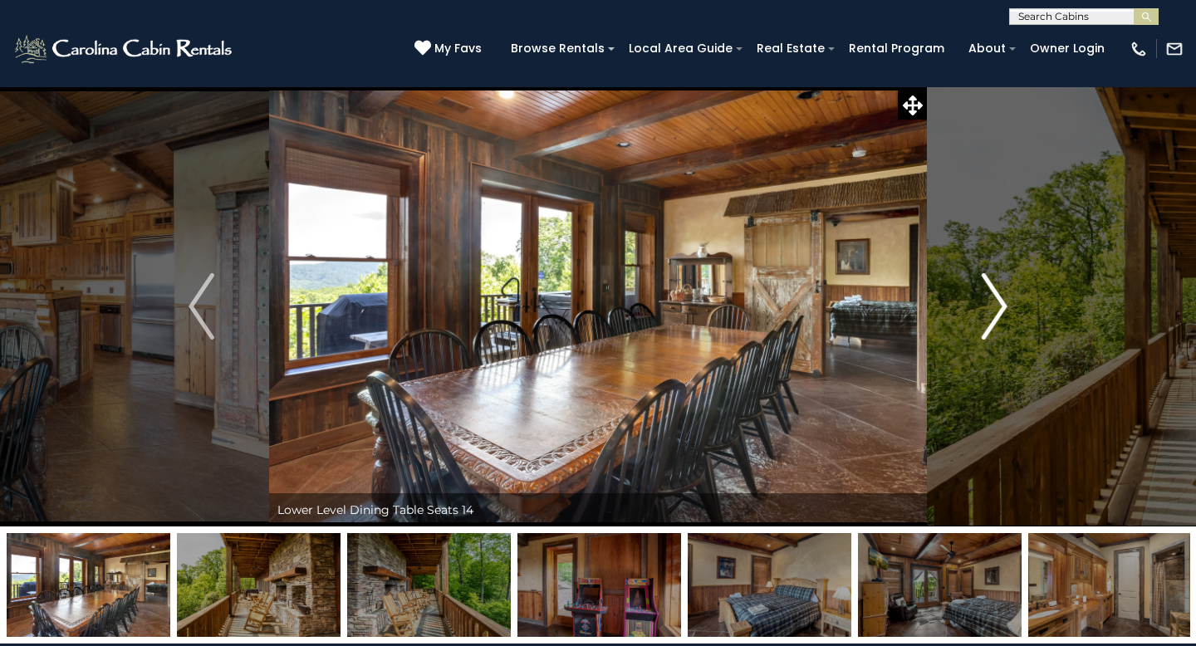
click at [992, 311] on img "Next" at bounding box center [993, 306] width 25 height 66
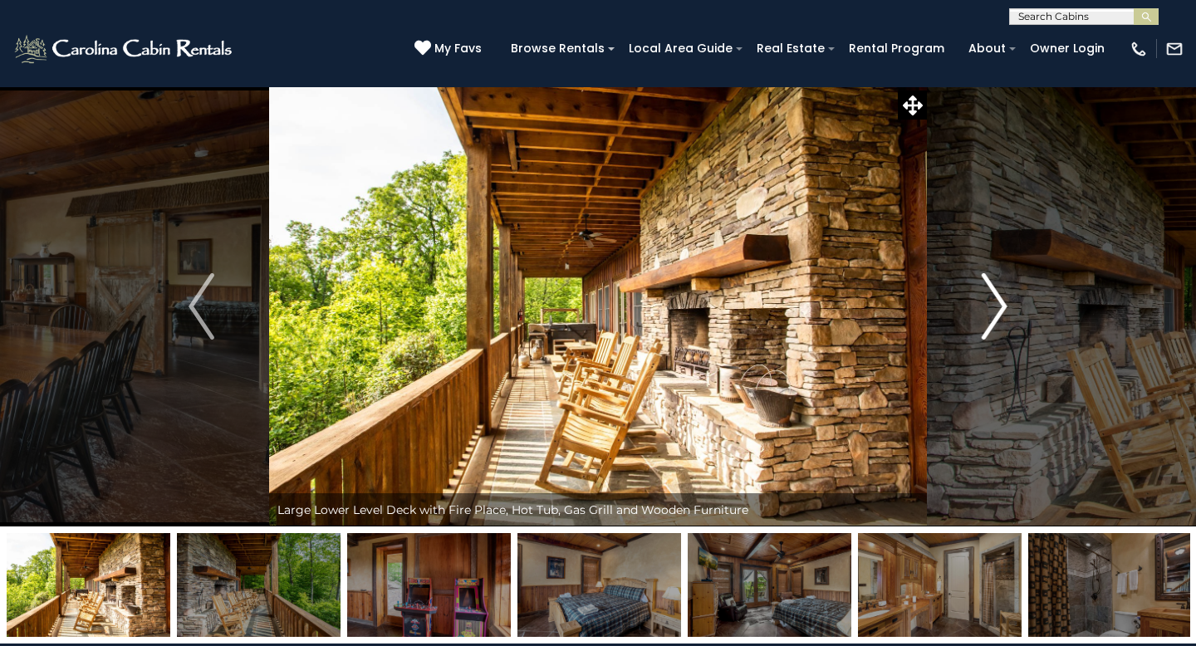
click at [992, 311] on img "Next" at bounding box center [993, 306] width 25 height 66
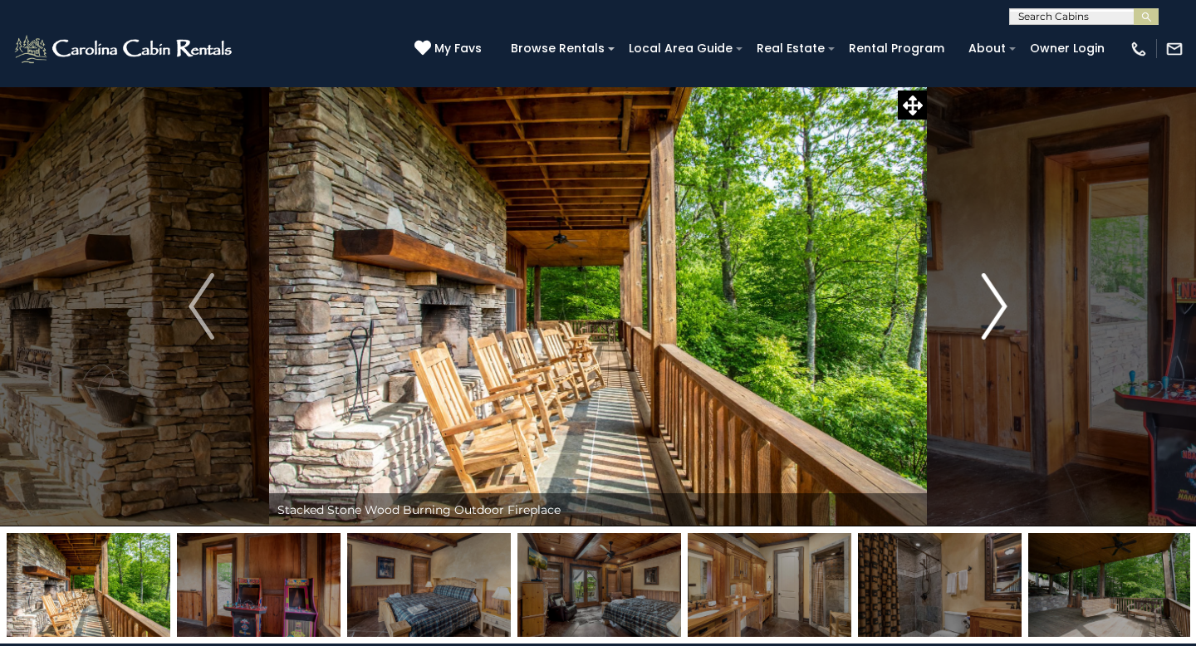
click at [992, 311] on img "Next" at bounding box center [993, 306] width 25 height 66
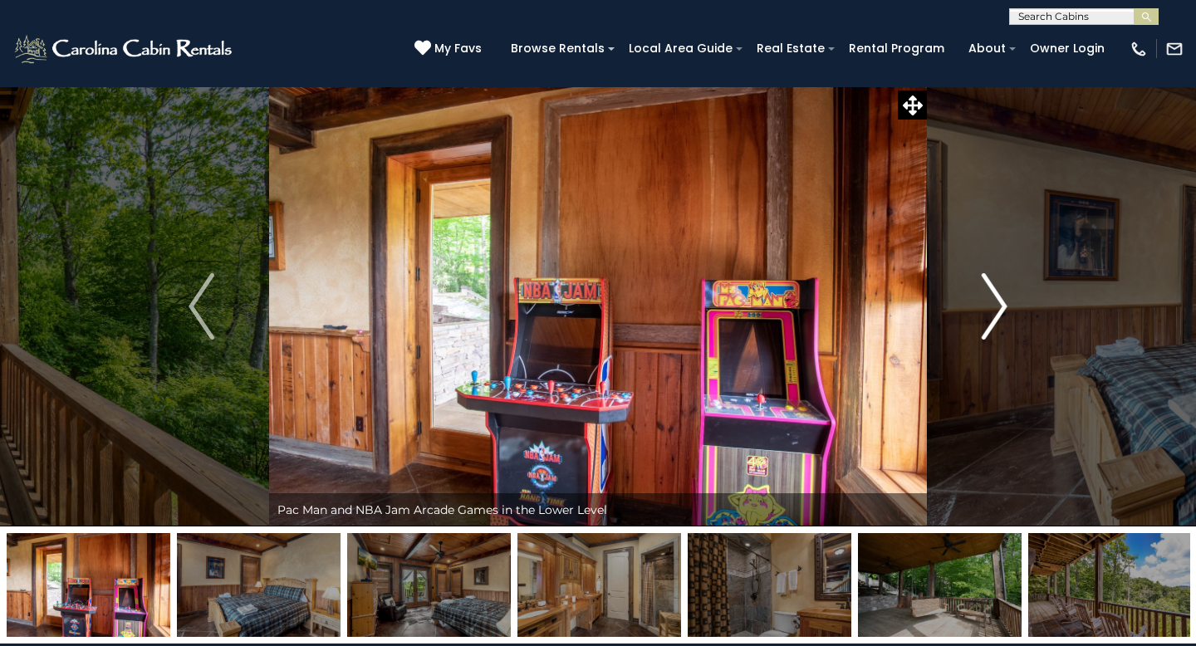
click at [992, 311] on img "Next" at bounding box center [993, 306] width 25 height 66
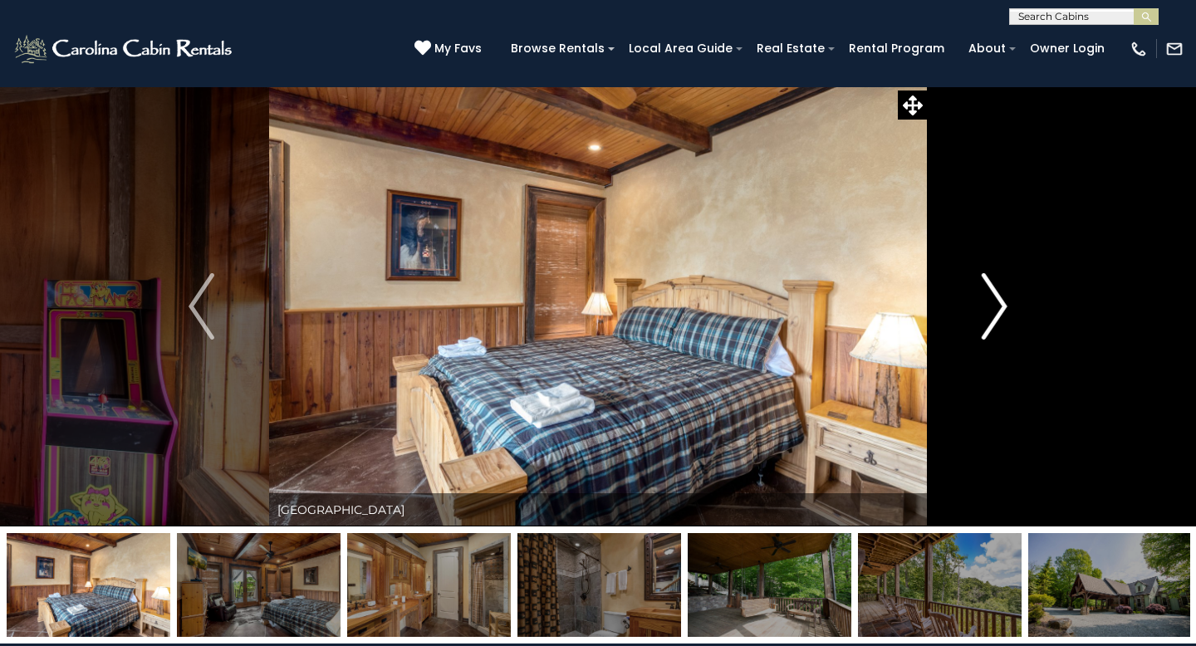
click at [992, 311] on img "Next" at bounding box center [993, 306] width 25 height 66
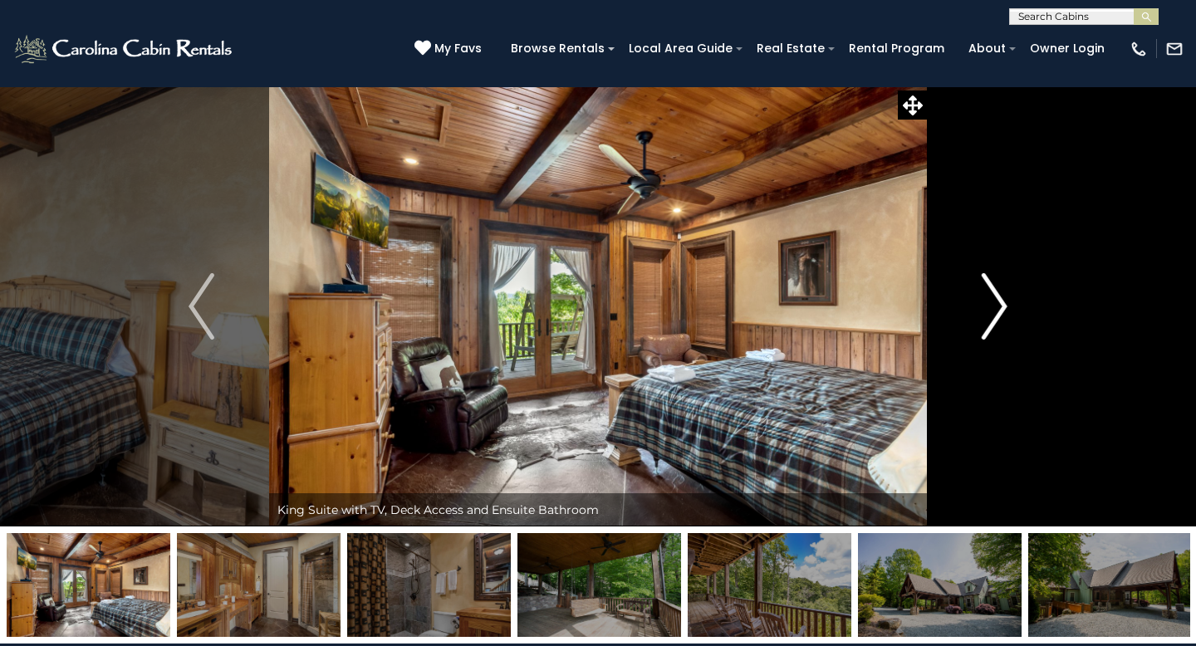
click at [992, 311] on img "Next" at bounding box center [993, 306] width 25 height 66
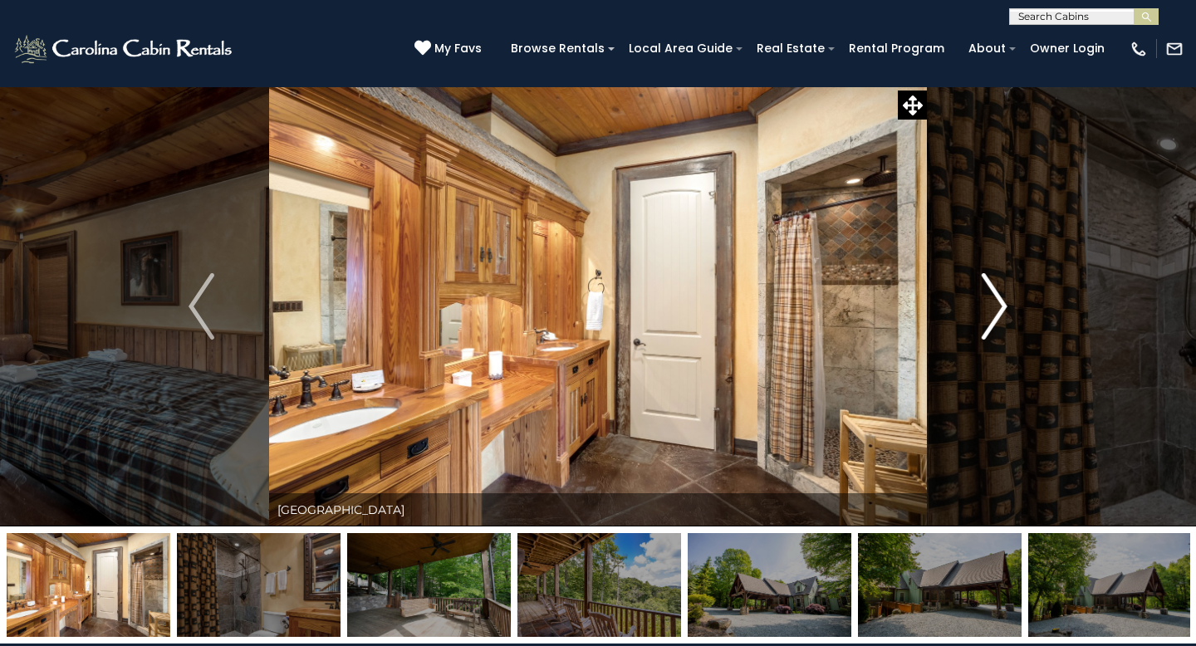
click at [992, 311] on img "Next" at bounding box center [993, 306] width 25 height 66
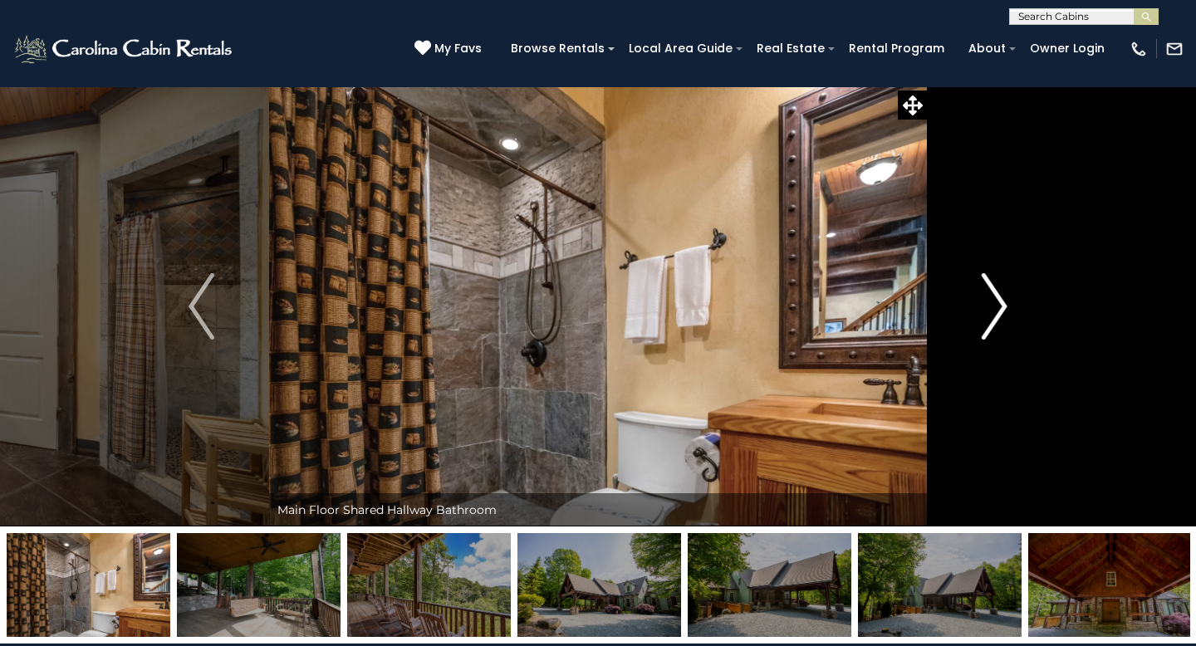
click at [992, 311] on img "Next" at bounding box center [993, 306] width 25 height 66
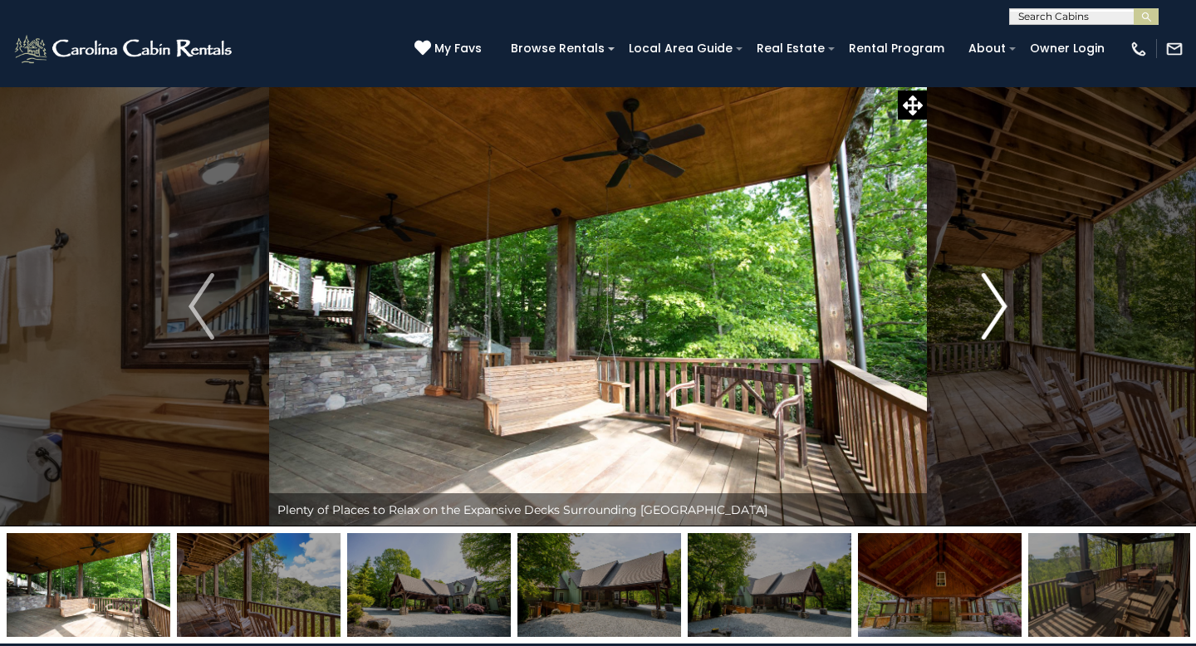
click at [992, 311] on img "Next" at bounding box center [993, 306] width 25 height 66
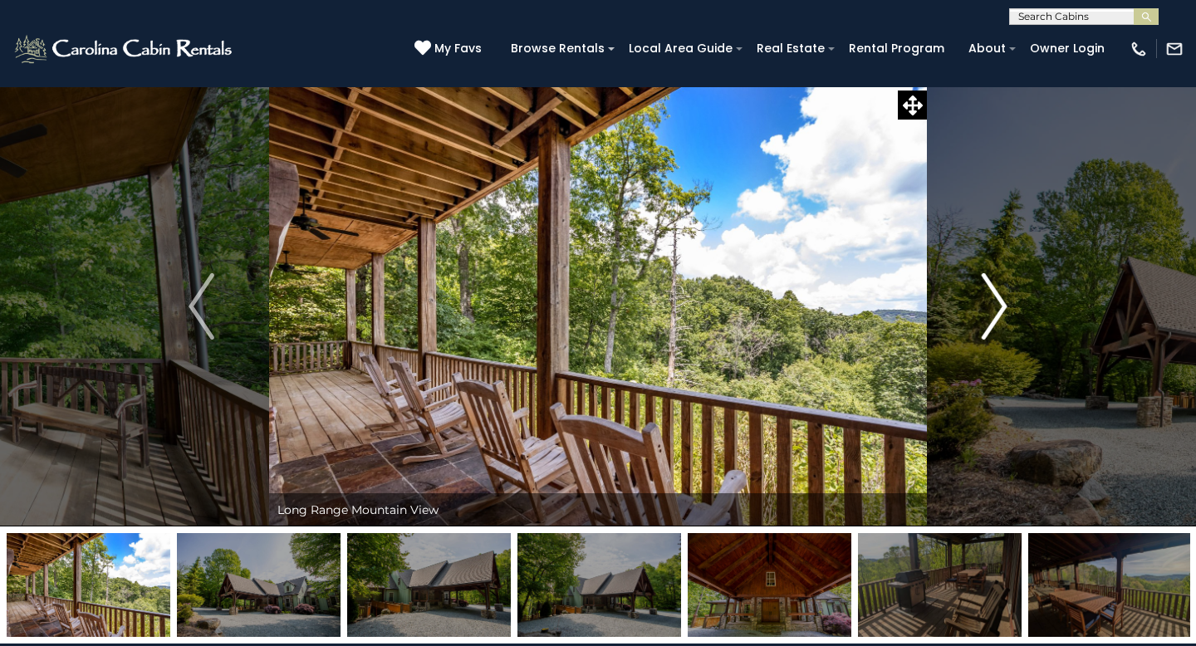
click at [992, 311] on img "Next" at bounding box center [993, 306] width 25 height 66
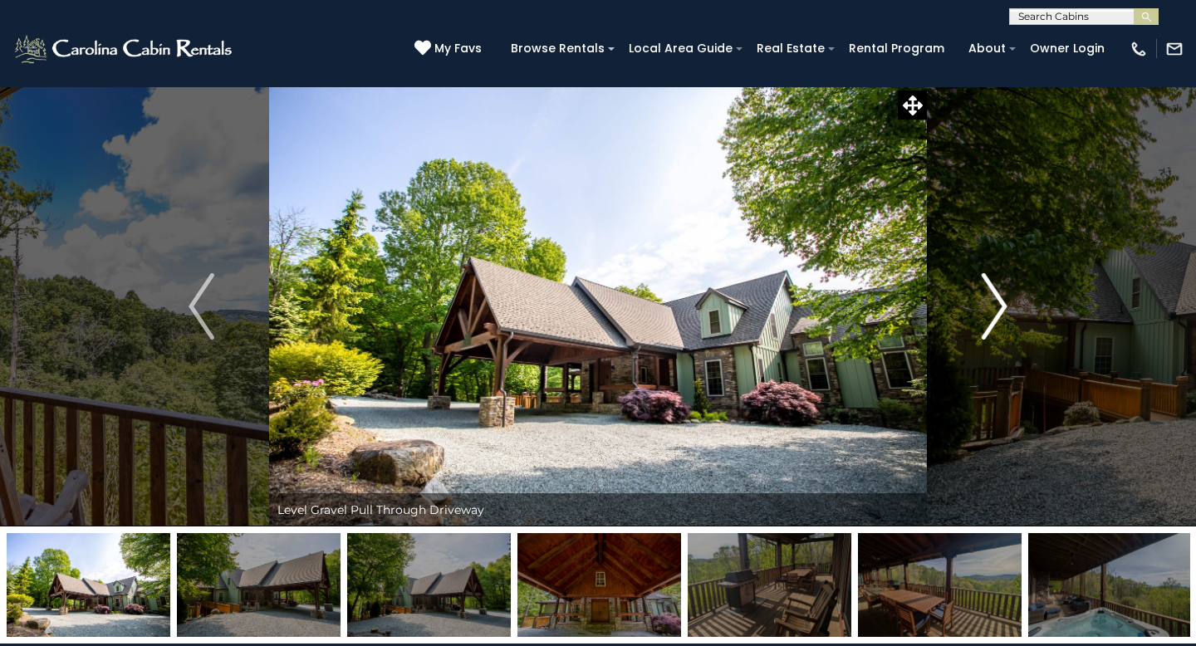
click at [992, 311] on img "Next" at bounding box center [993, 306] width 25 height 66
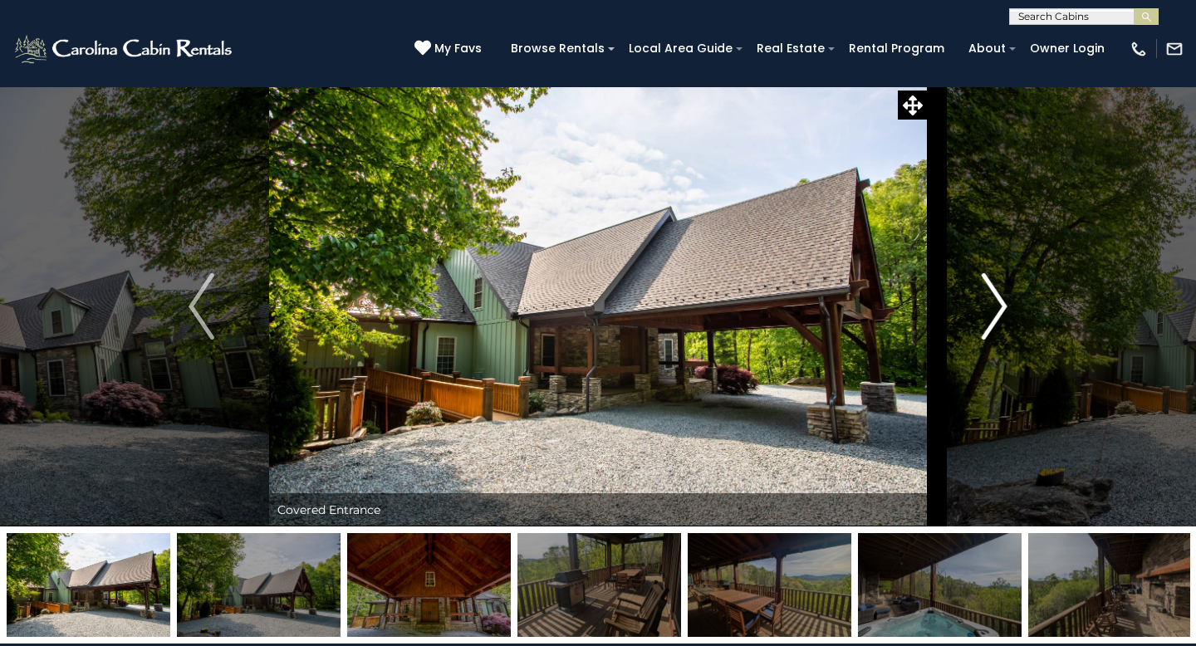
click at [992, 311] on img "Next" at bounding box center [993, 306] width 25 height 66
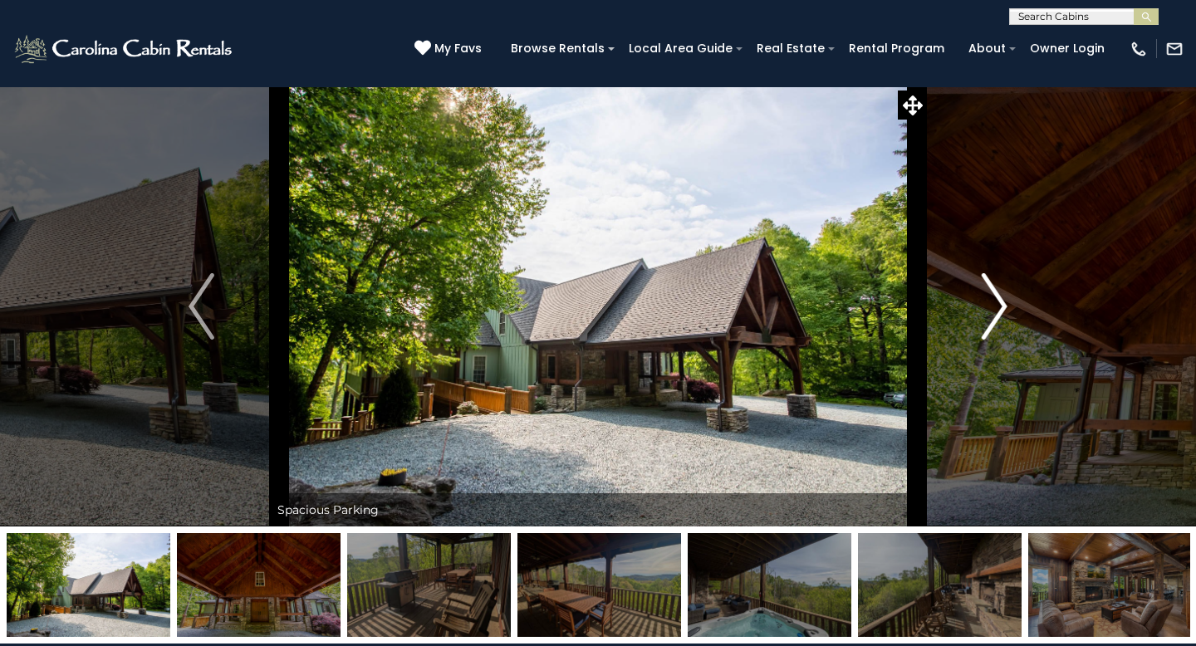
click at [992, 311] on img "Next" at bounding box center [993, 306] width 25 height 66
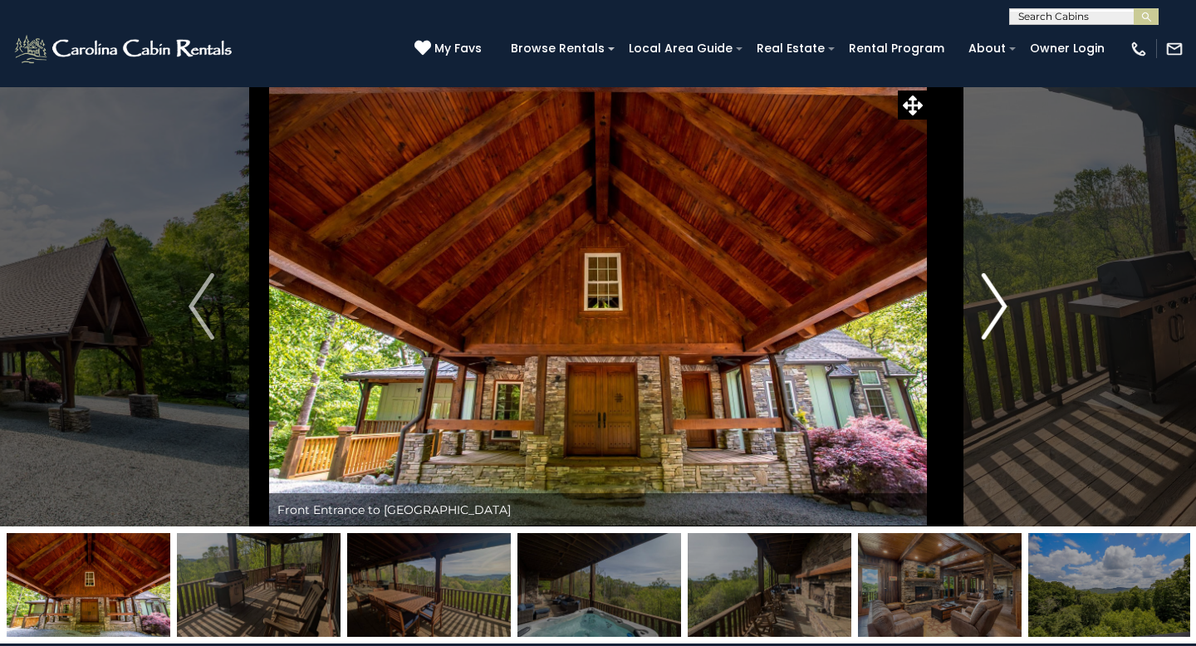
click at [992, 311] on img "Next" at bounding box center [993, 306] width 25 height 66
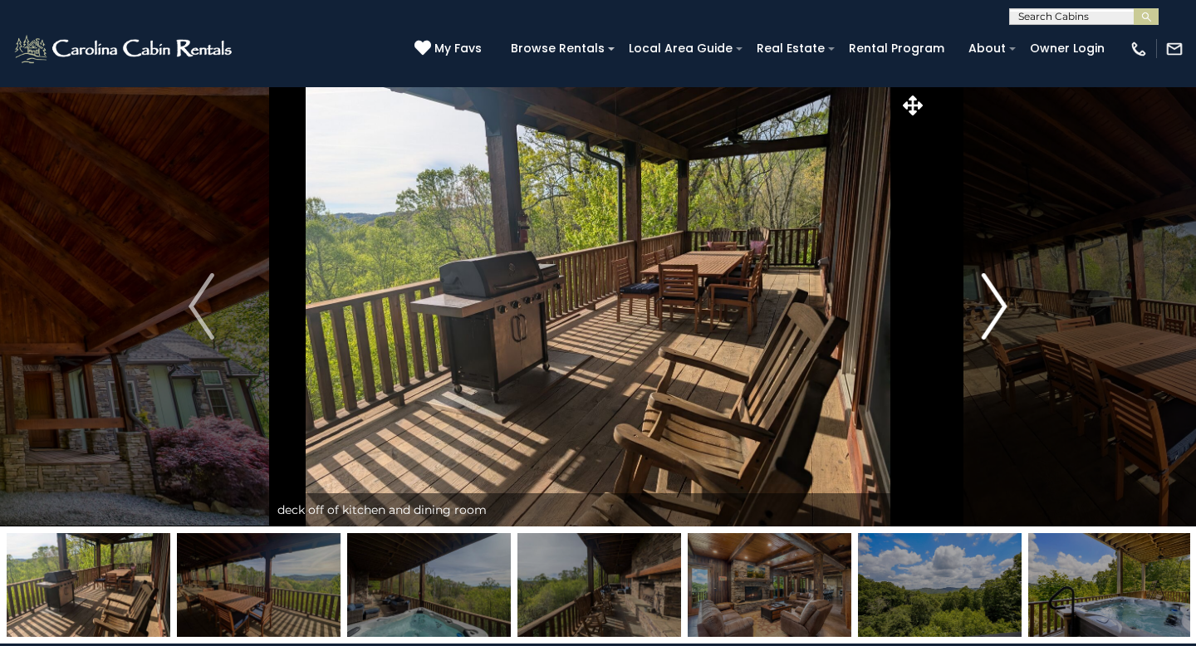
click at [992, 311] on img "Next" at bounding box center [993, 306] width 25 height 66
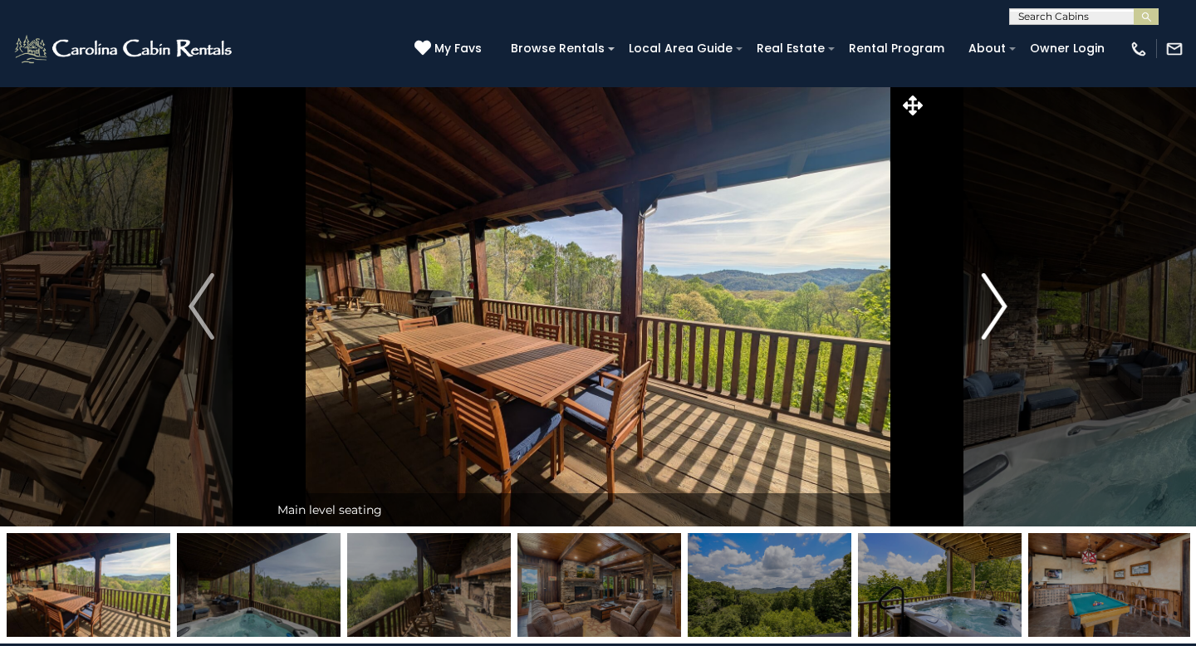
click at [992, 311] on img "Next" at bounding box center [993, 306] width 25 height 66
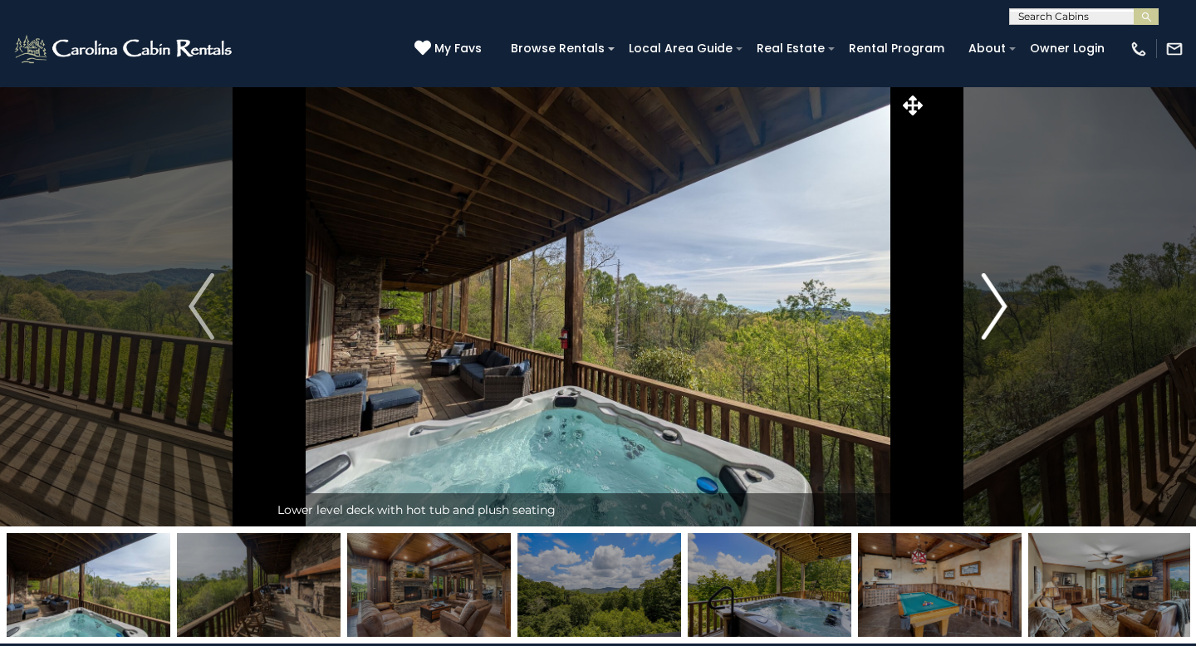
click at [992, 311] on img "Next" at bounding box center [993, 306] width 25 height 66
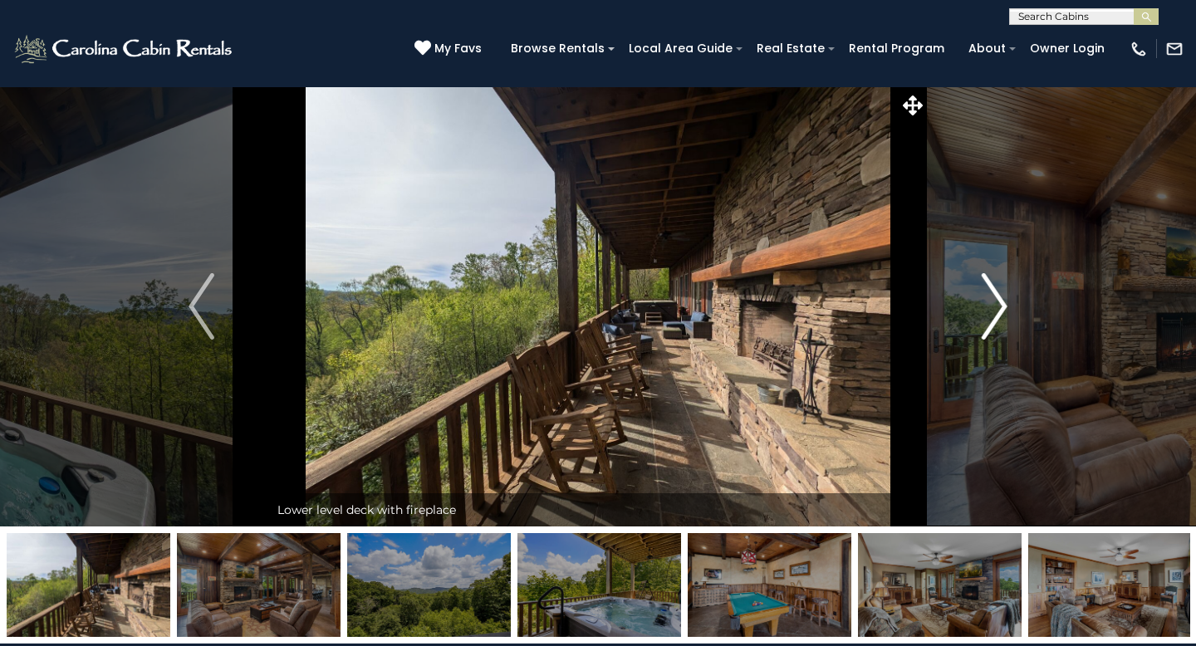
click at [992, 311] on img "Next" at bounding box center [993, 306] width 25 height 66
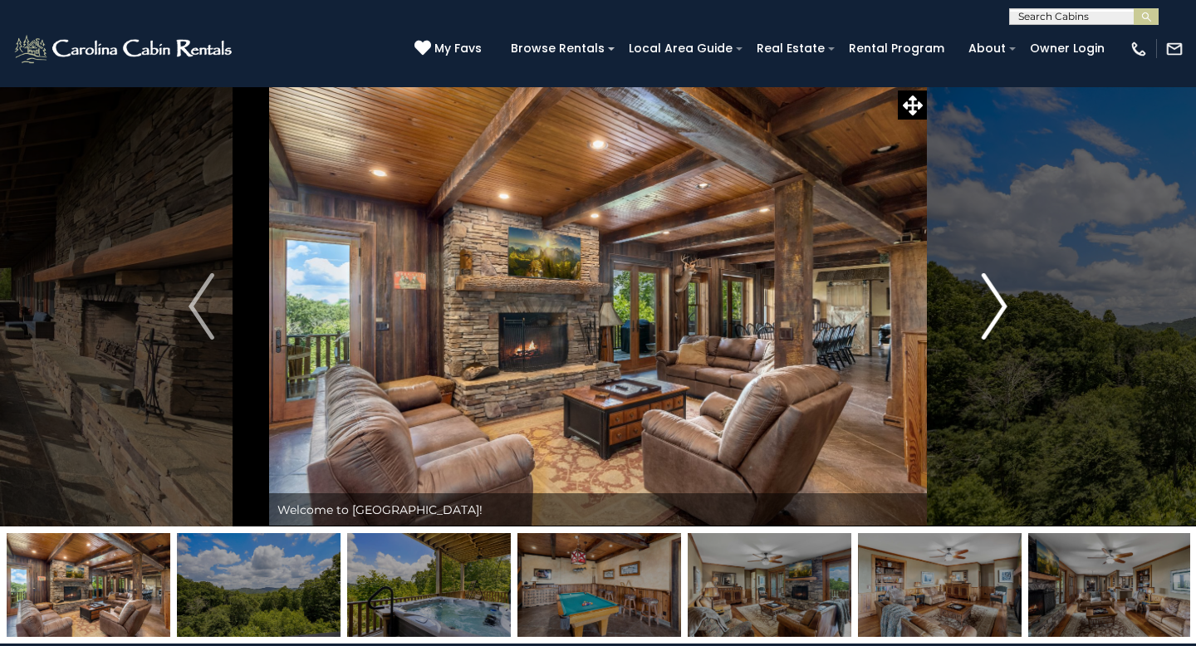
click at [992, 311] on img "Next" at bounding box center [993, 306] width 25 height 66
